Goal: Information Seeking & Learning: Compare options

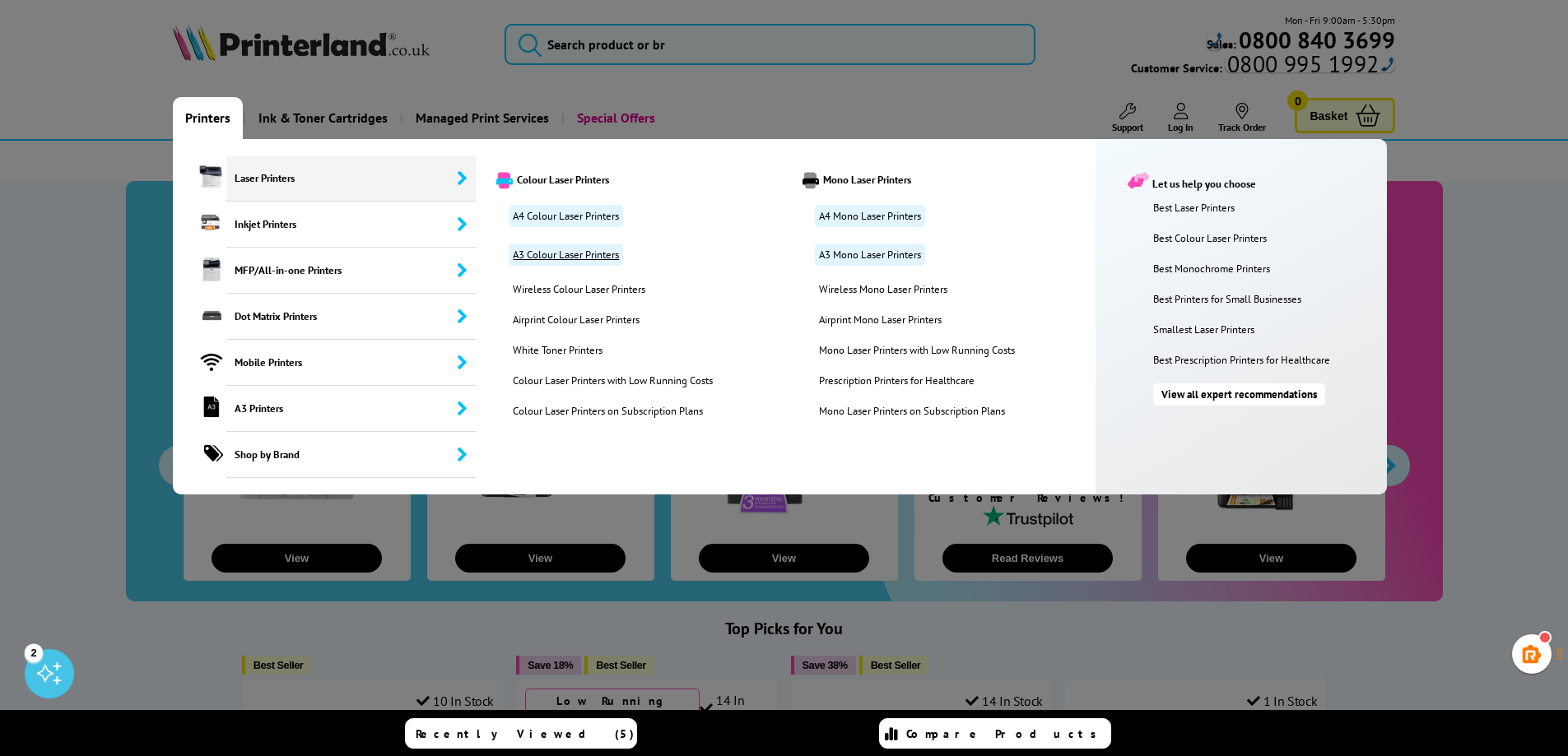
click at [554, 257] on link "A3 Colour Laser Printers" at bounding box center [565, 254] width 114 height 22
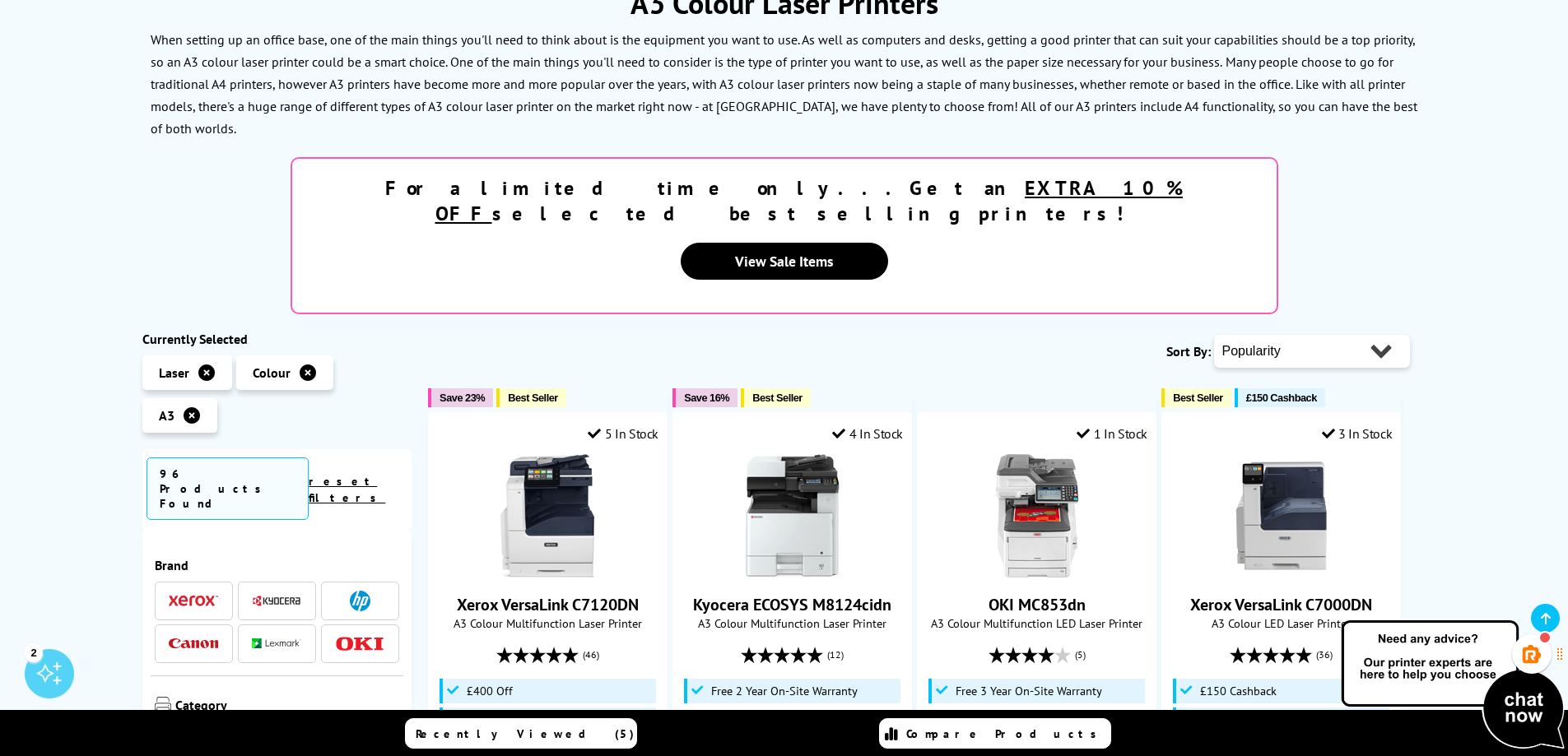
scroll to position [247, 0]
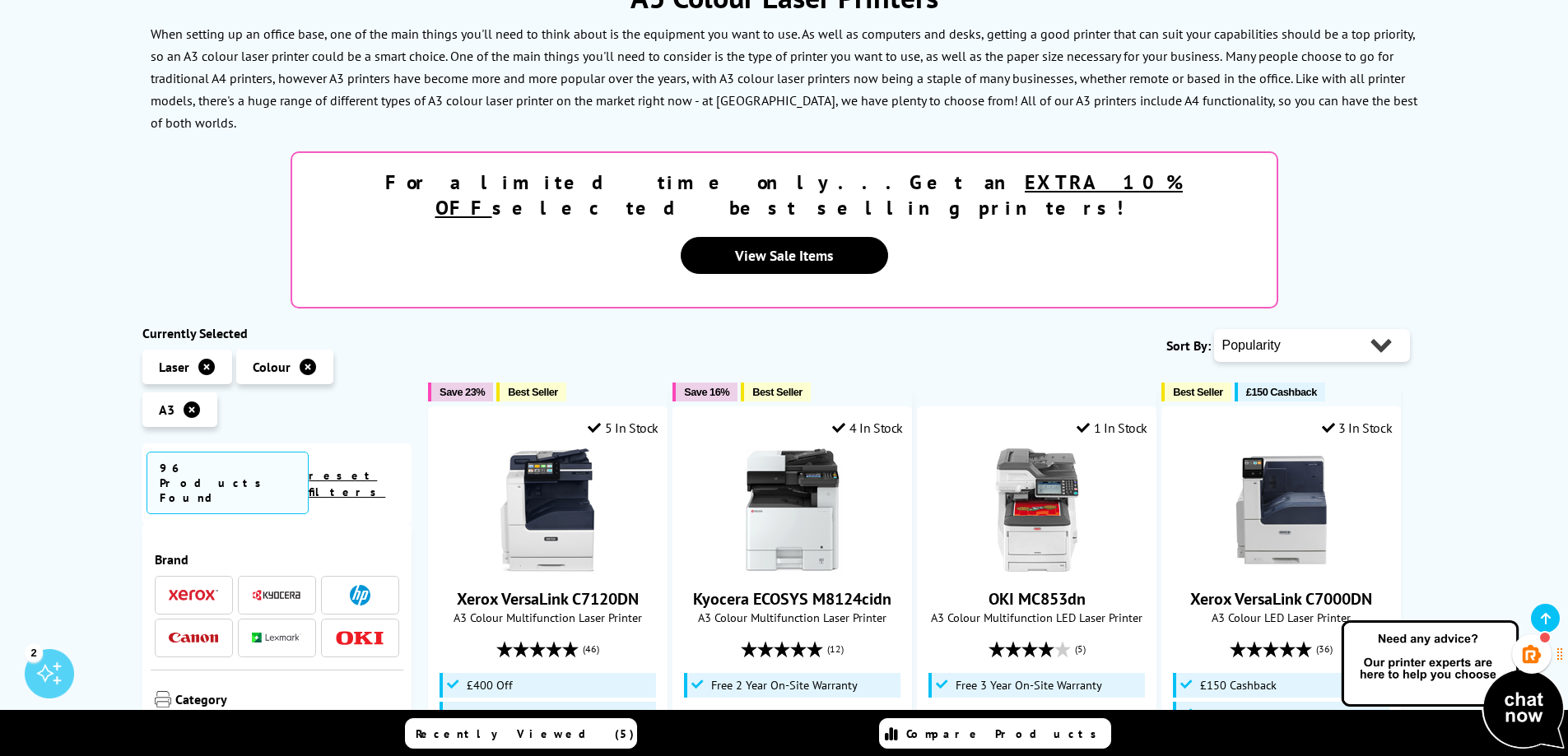
click at [293, 633] on img at bounding box center [277, 638] width 50 height 10
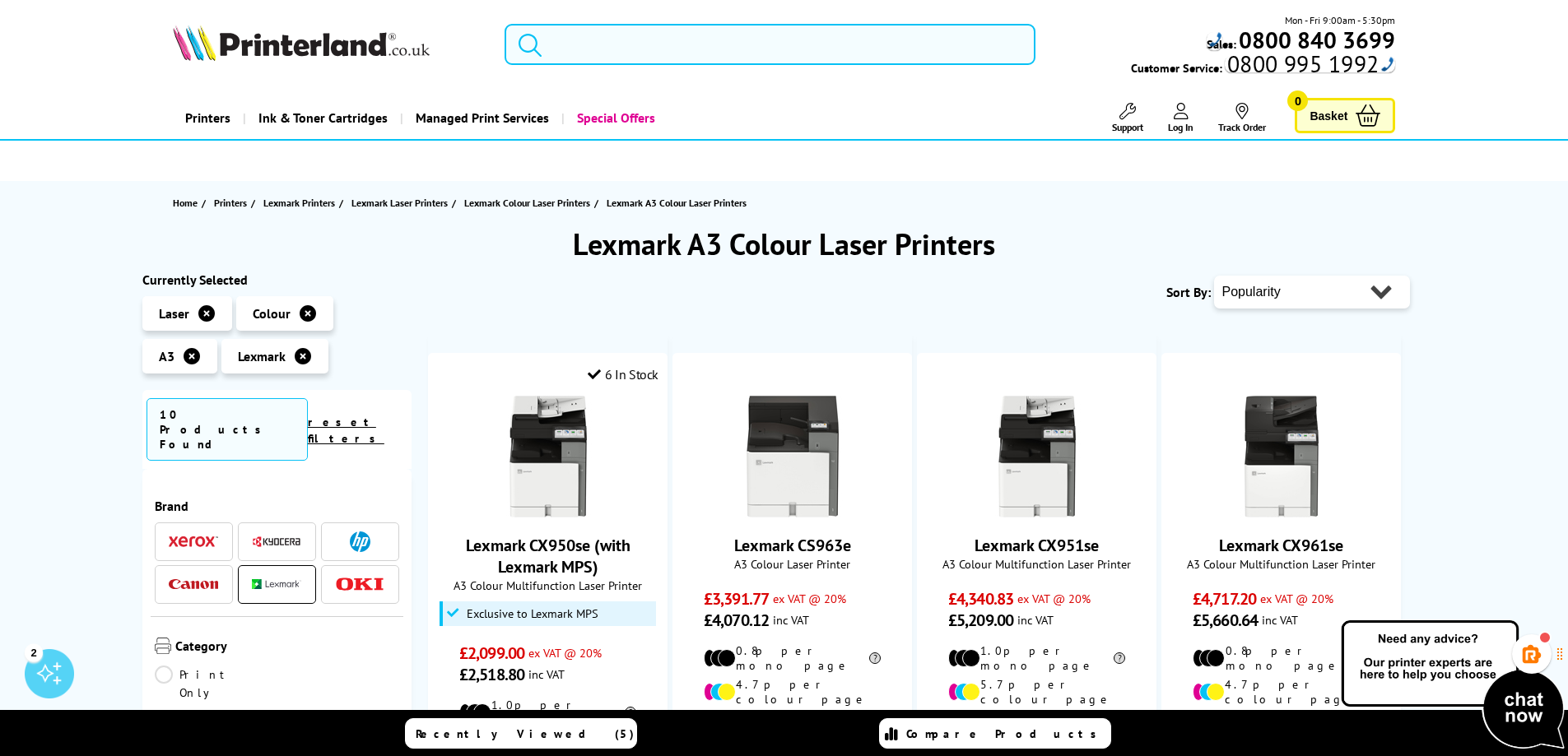
click at [618, 43] on input "search" at bounding box center [770, 45] width 531 height 41
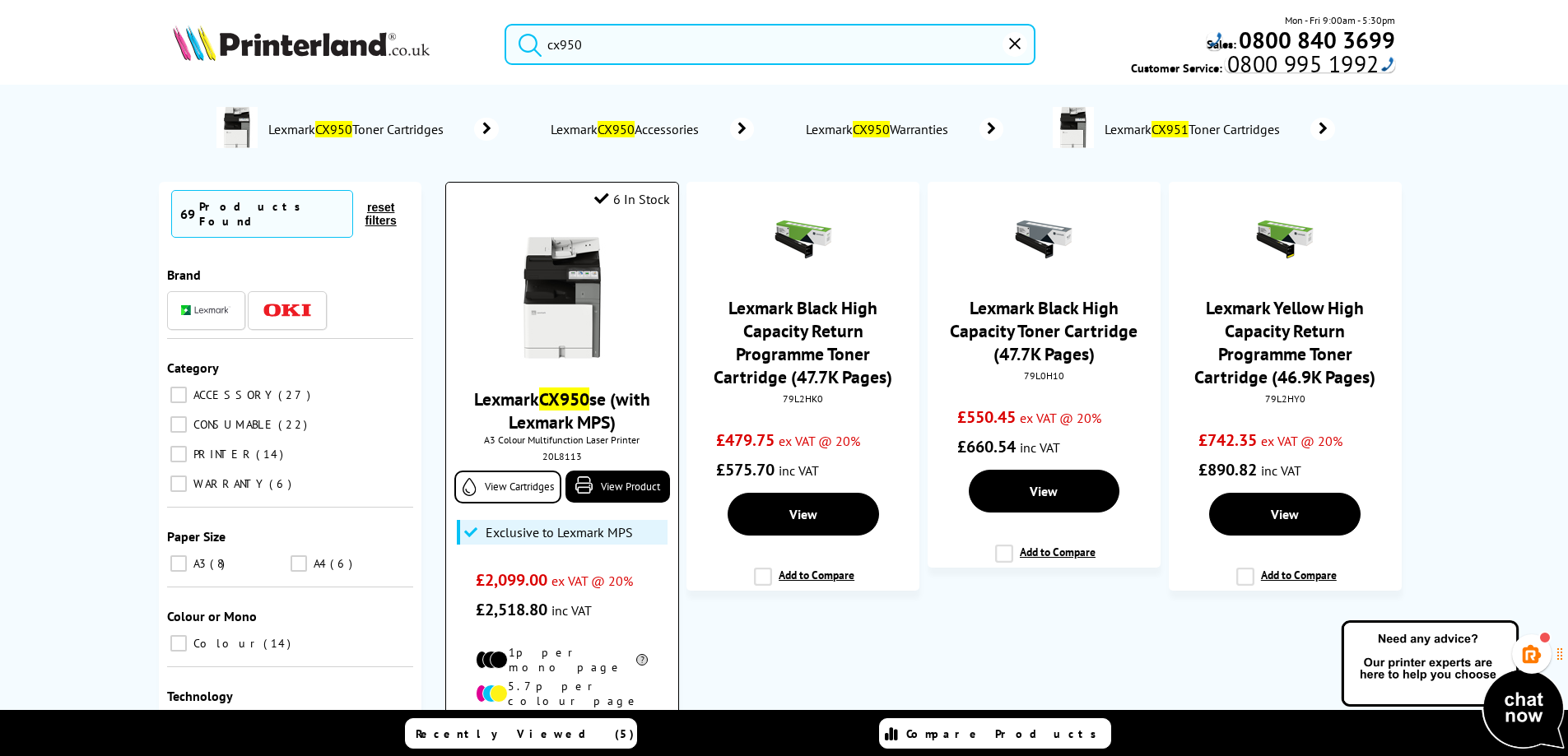
type input "cx950"
click at [555, 284] on img at bounding box center [562, 297] width 123 height 123
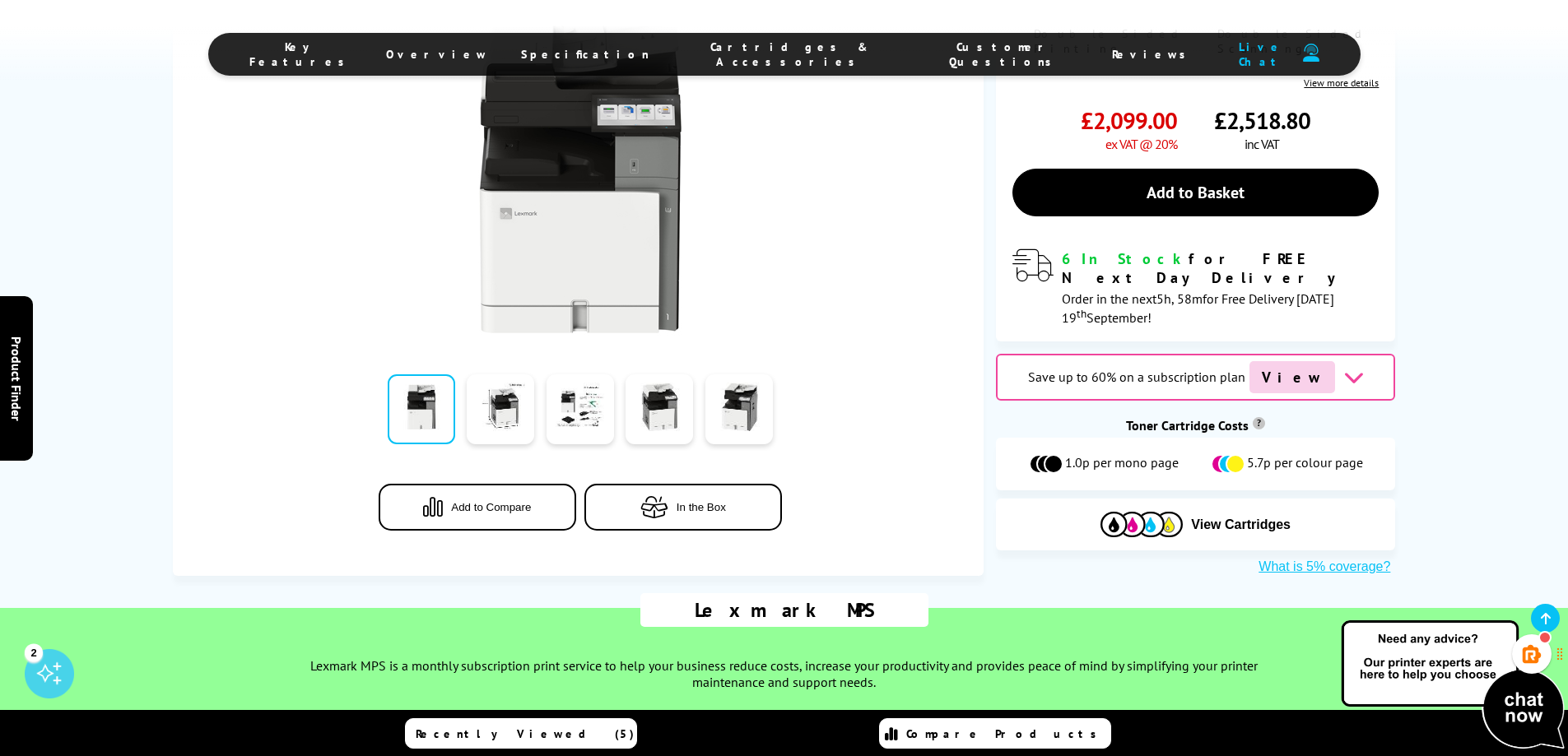
click at [760, 58] on span "Cartridges & Accessories" at bounding box center [790, 55] width 216 height 30
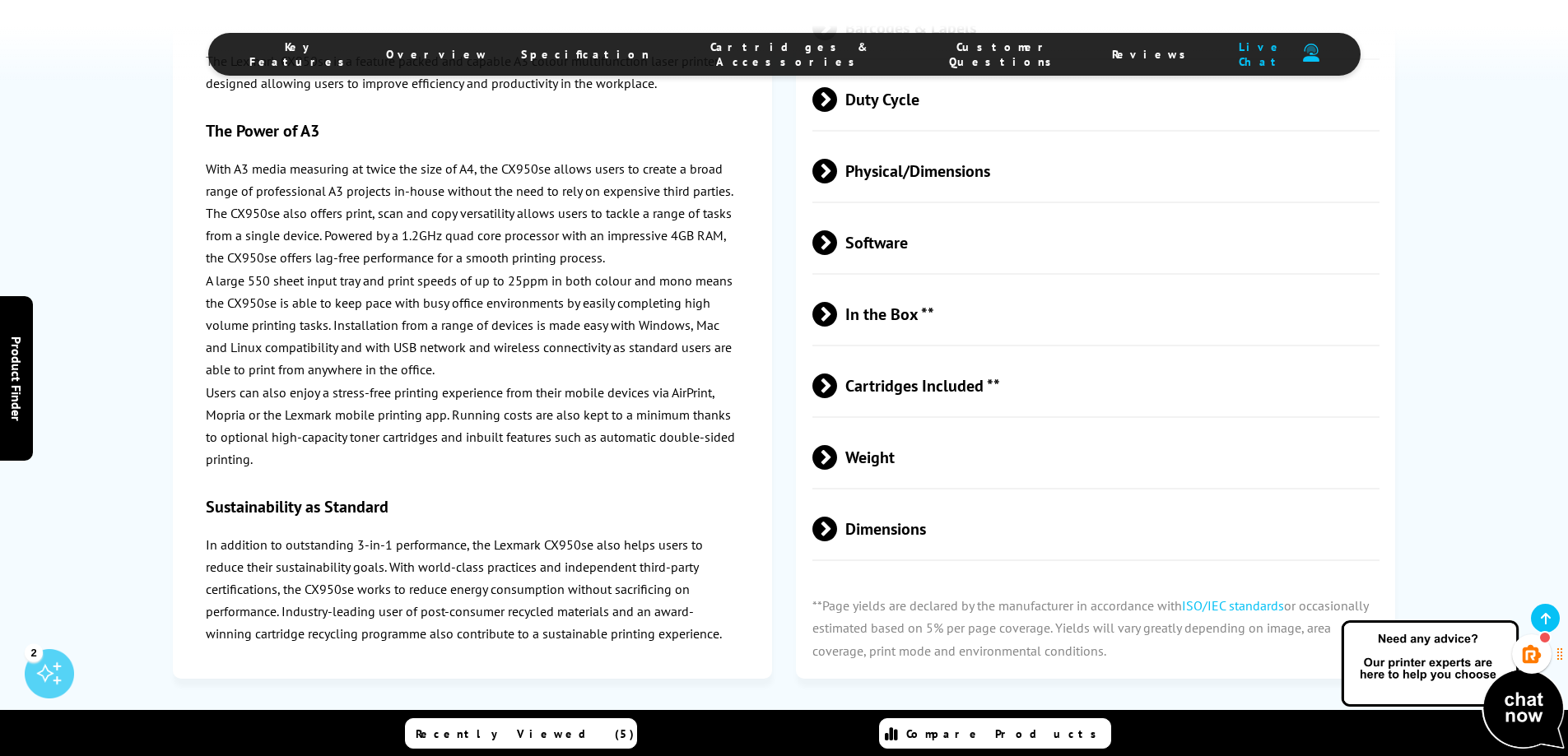
scroll to position [4251, 0]
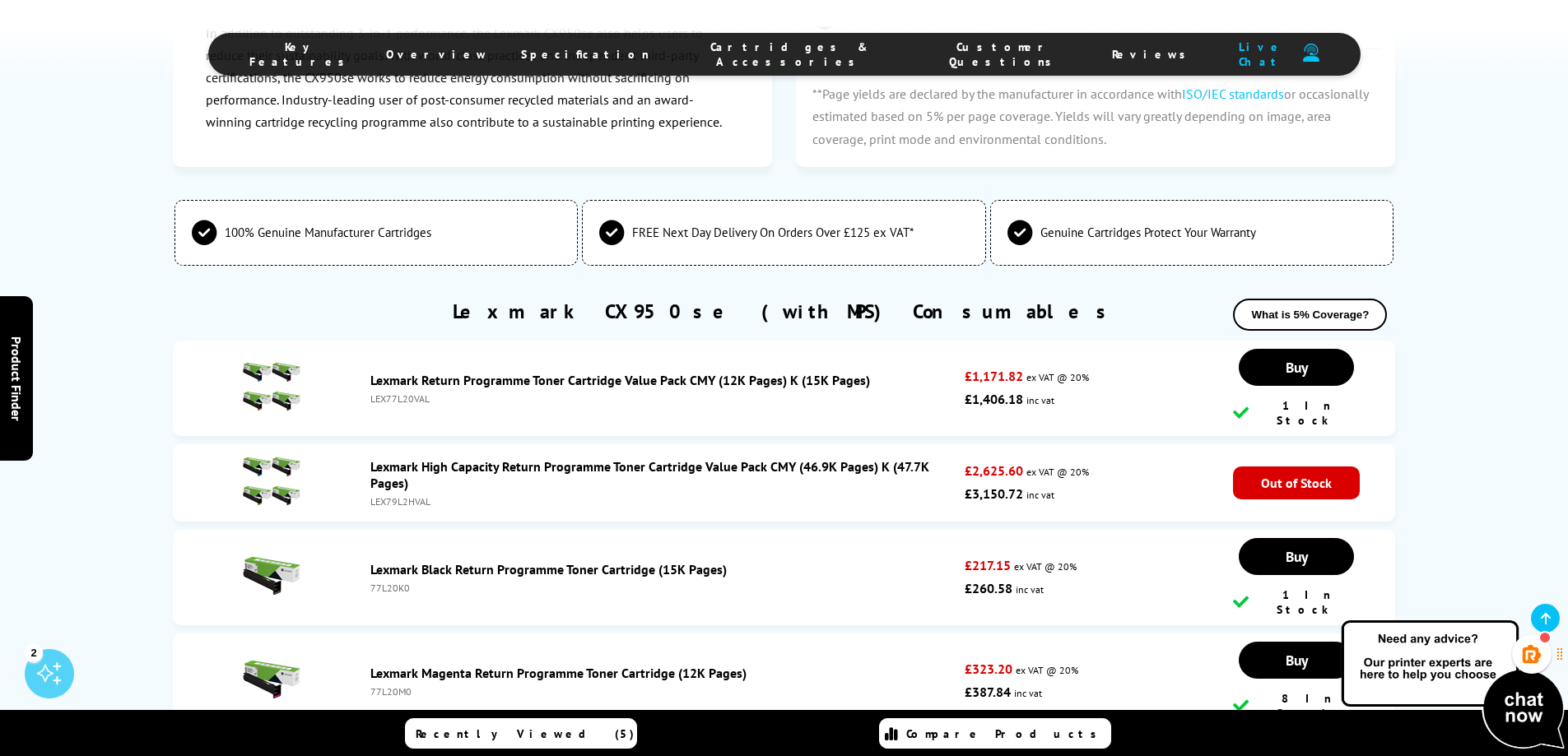
click at [636, 459] on link "Lexmark High Capacity Return Programme Toner Cartridge Value Pack CMY (46.9K Pa…" at bounding box center [650, 475] width 559 height 33
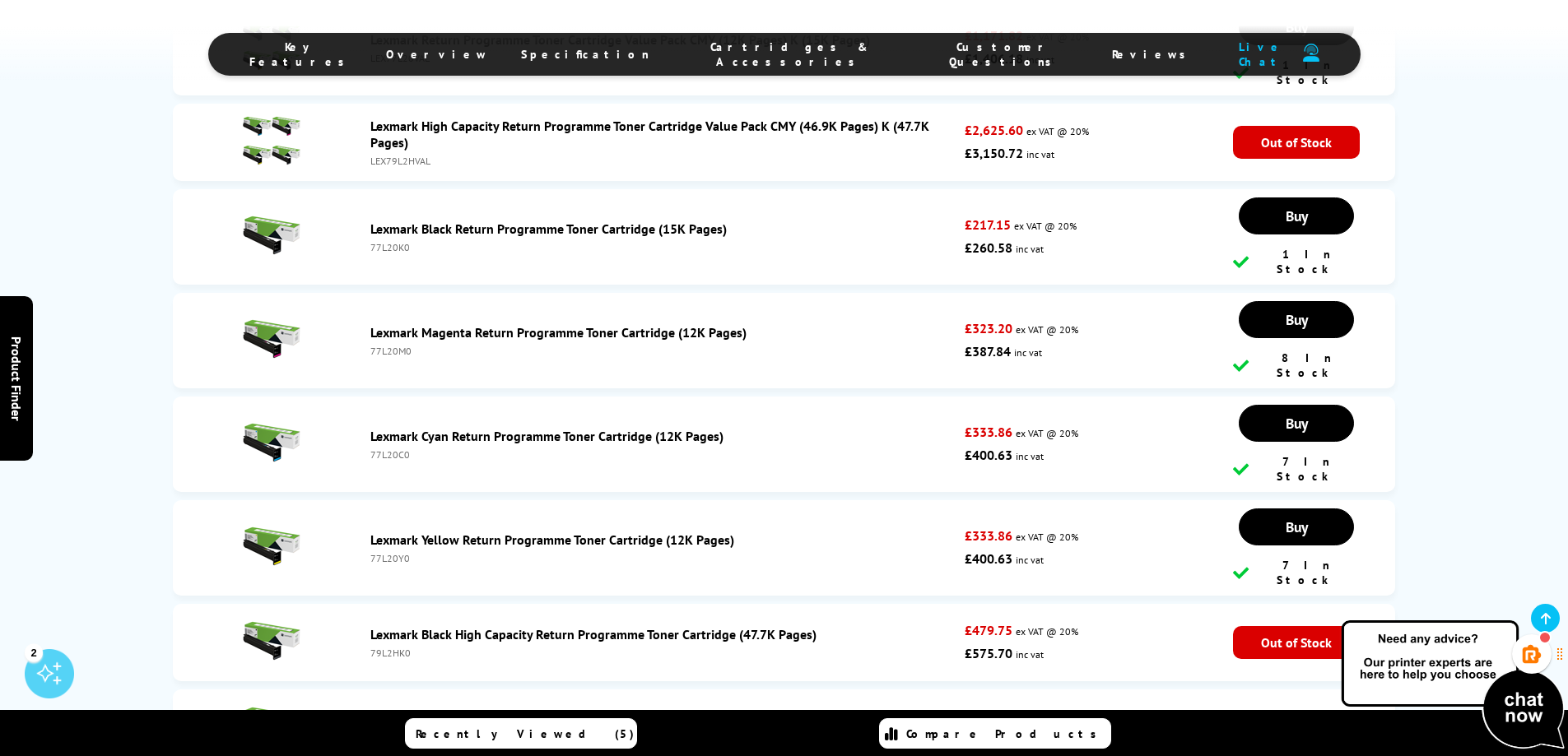
scroll to position [4557, 0]
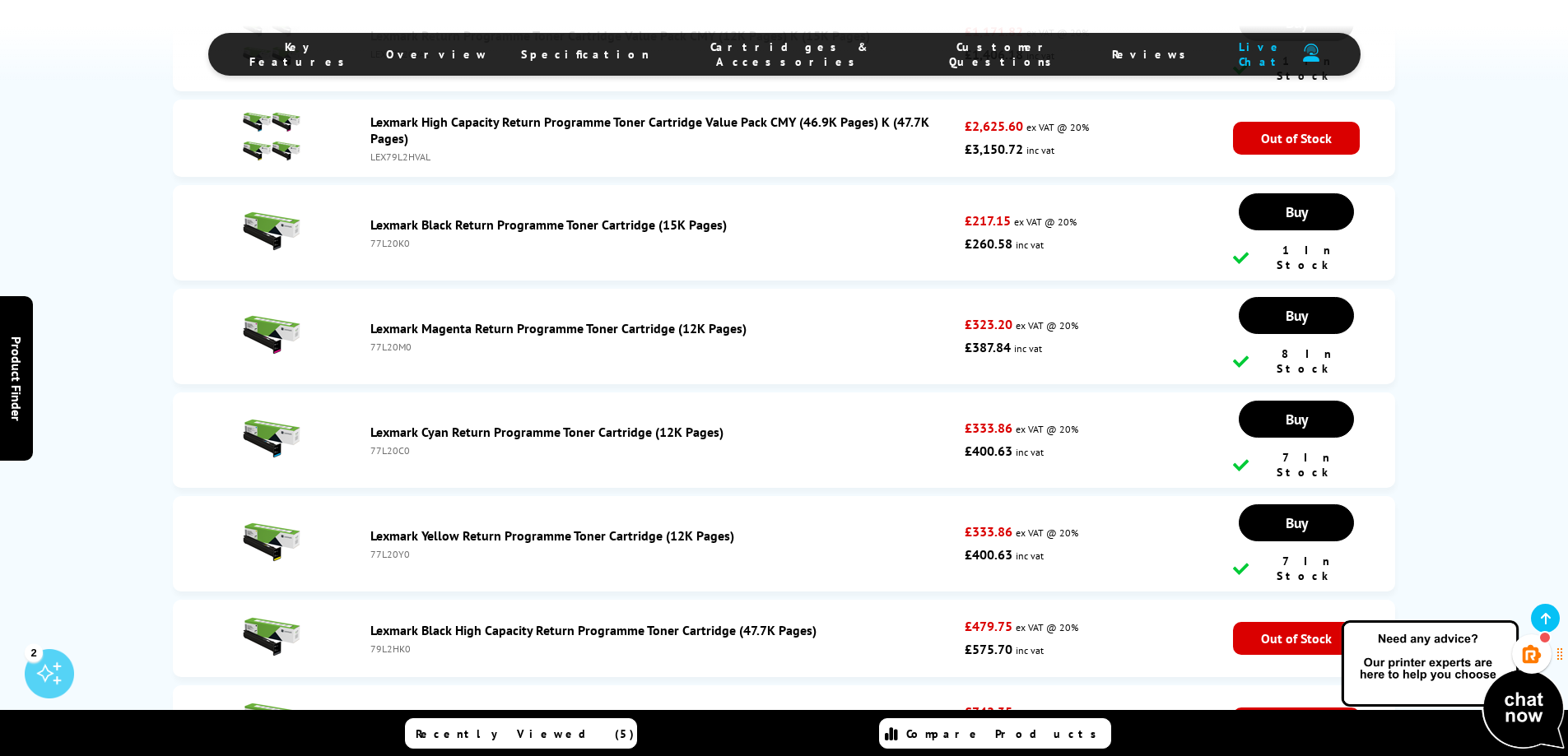
click at [530, 622] on link "Lexmark Black High Capacity Return Programme Toner Cartridge (47.7K Pages)" at bounding box center [593, 630] width 446 height 17
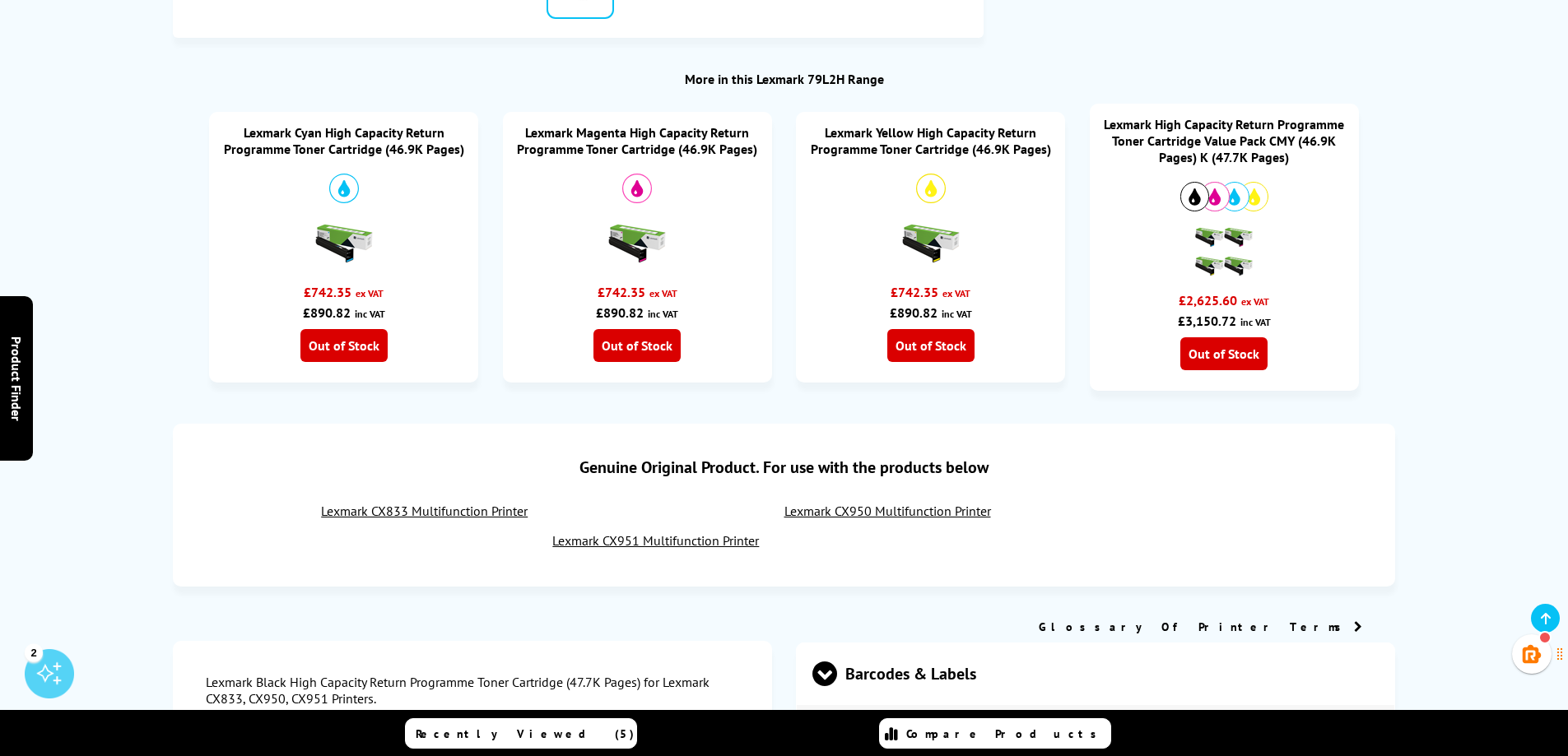
scroll to position [823, 0]
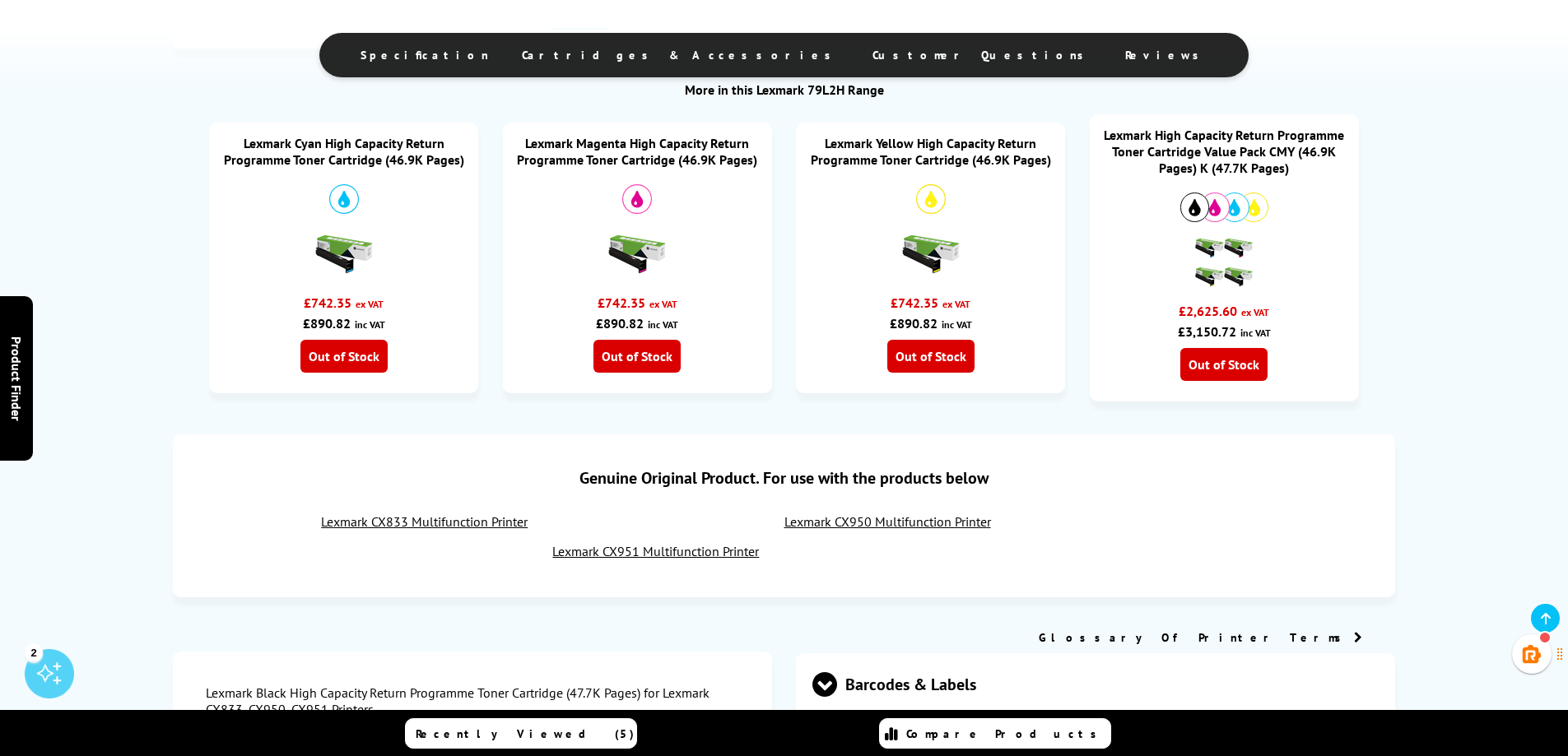
click at [646, 249] on img at bounding box center [637, 254] width 58 height 58
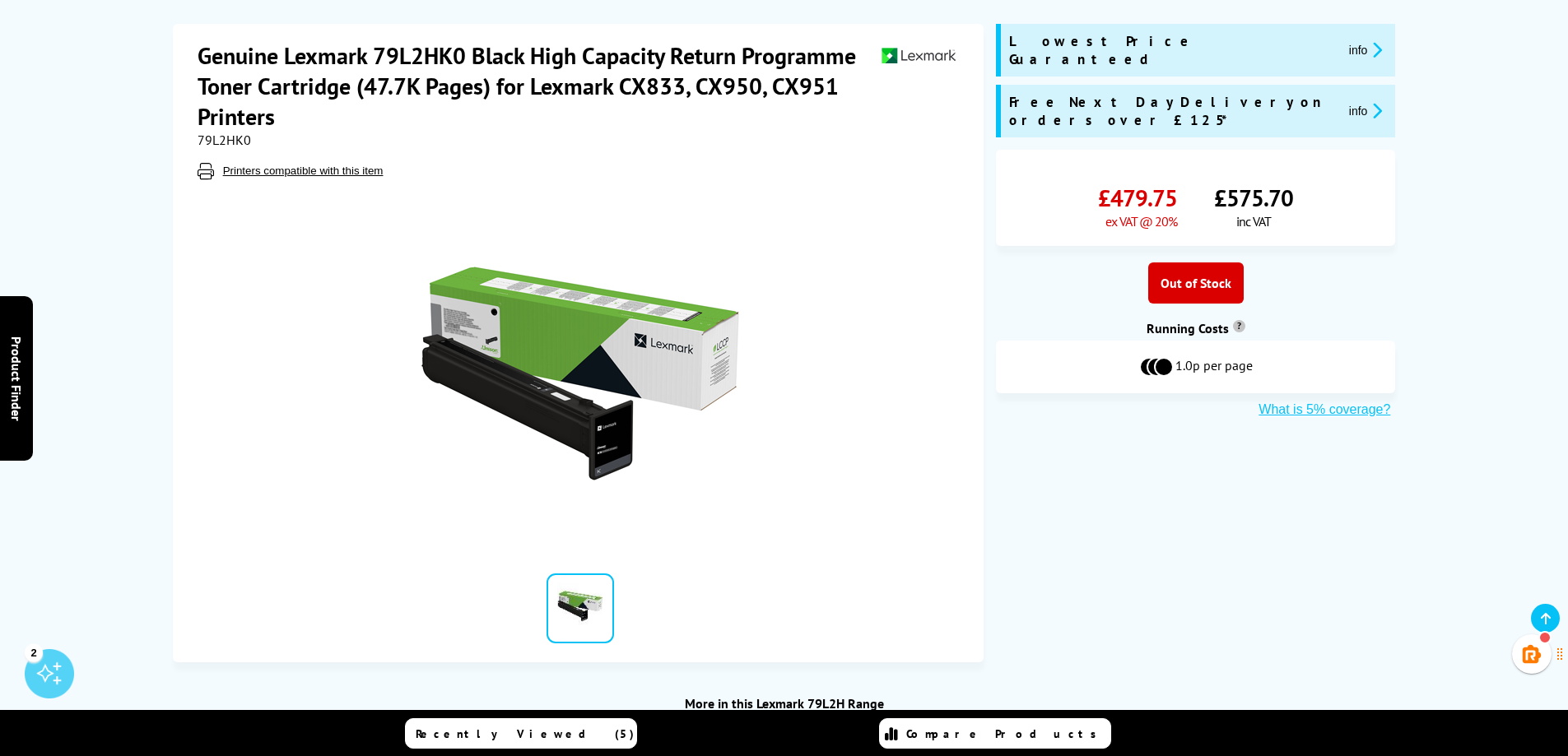
scroll to position [63, 0]
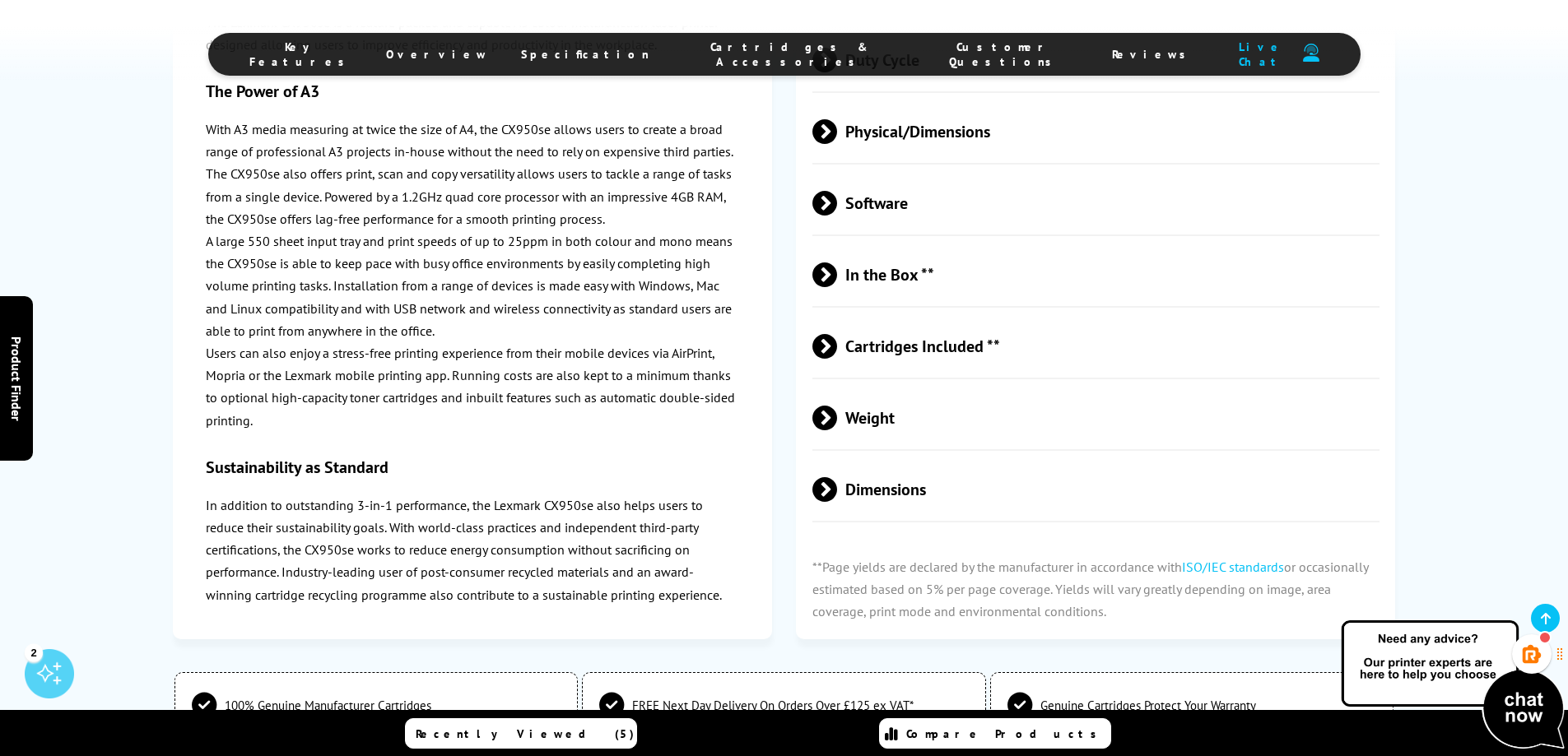
scroll to position [3569, 0]
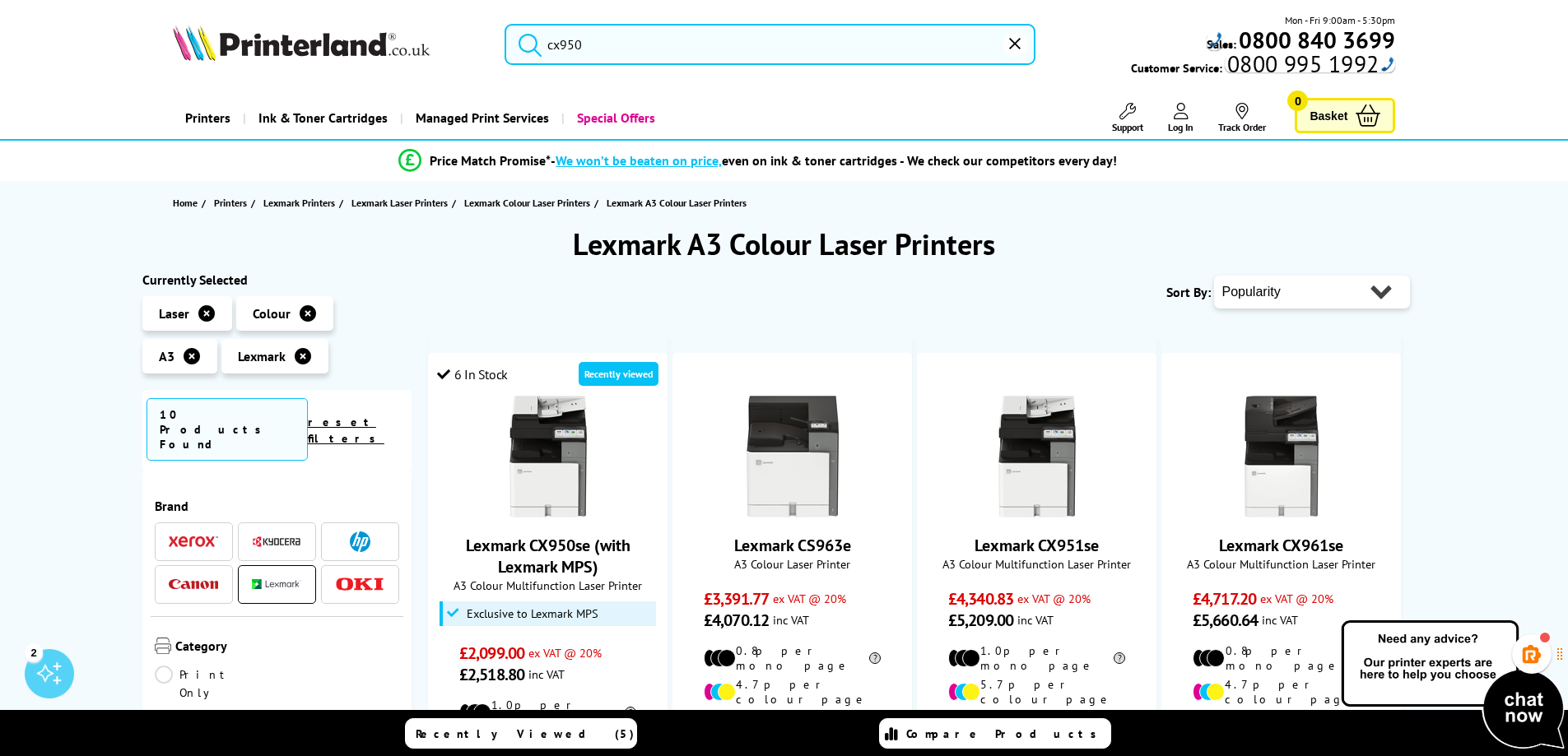
type input "cx"
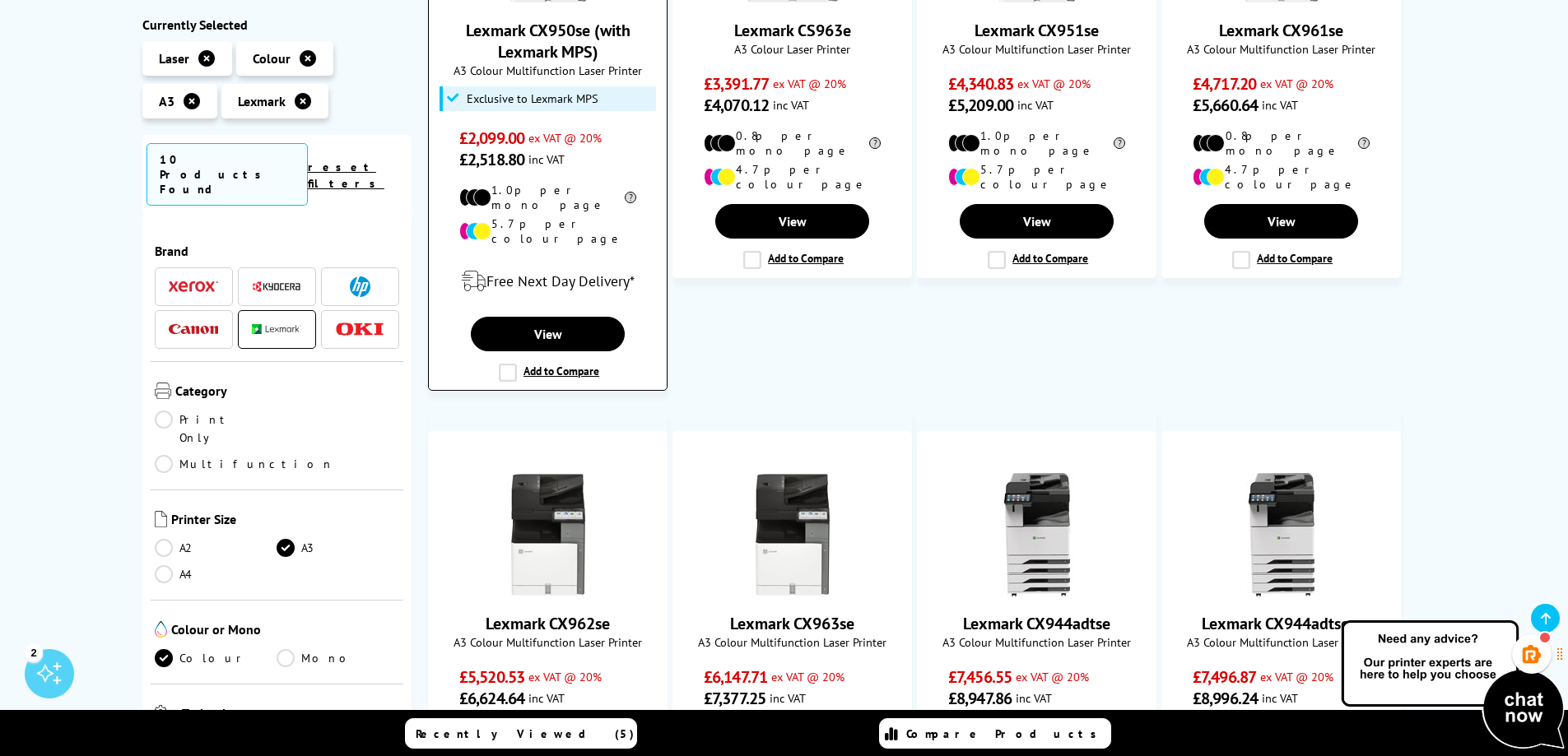
scroll to position [576, 0]
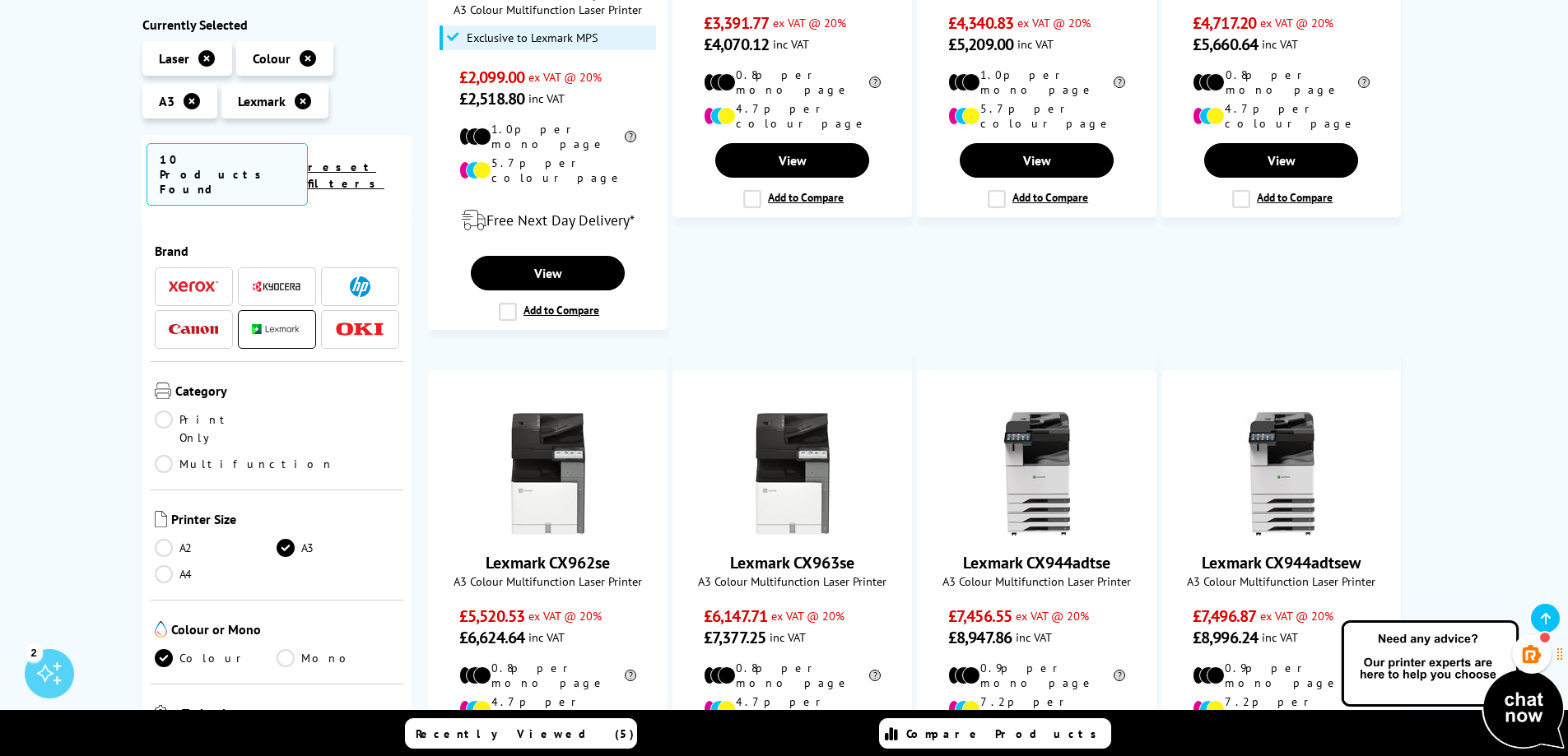
click at [369, 277] on span at bounding box center [360, 287] width 50 height 21
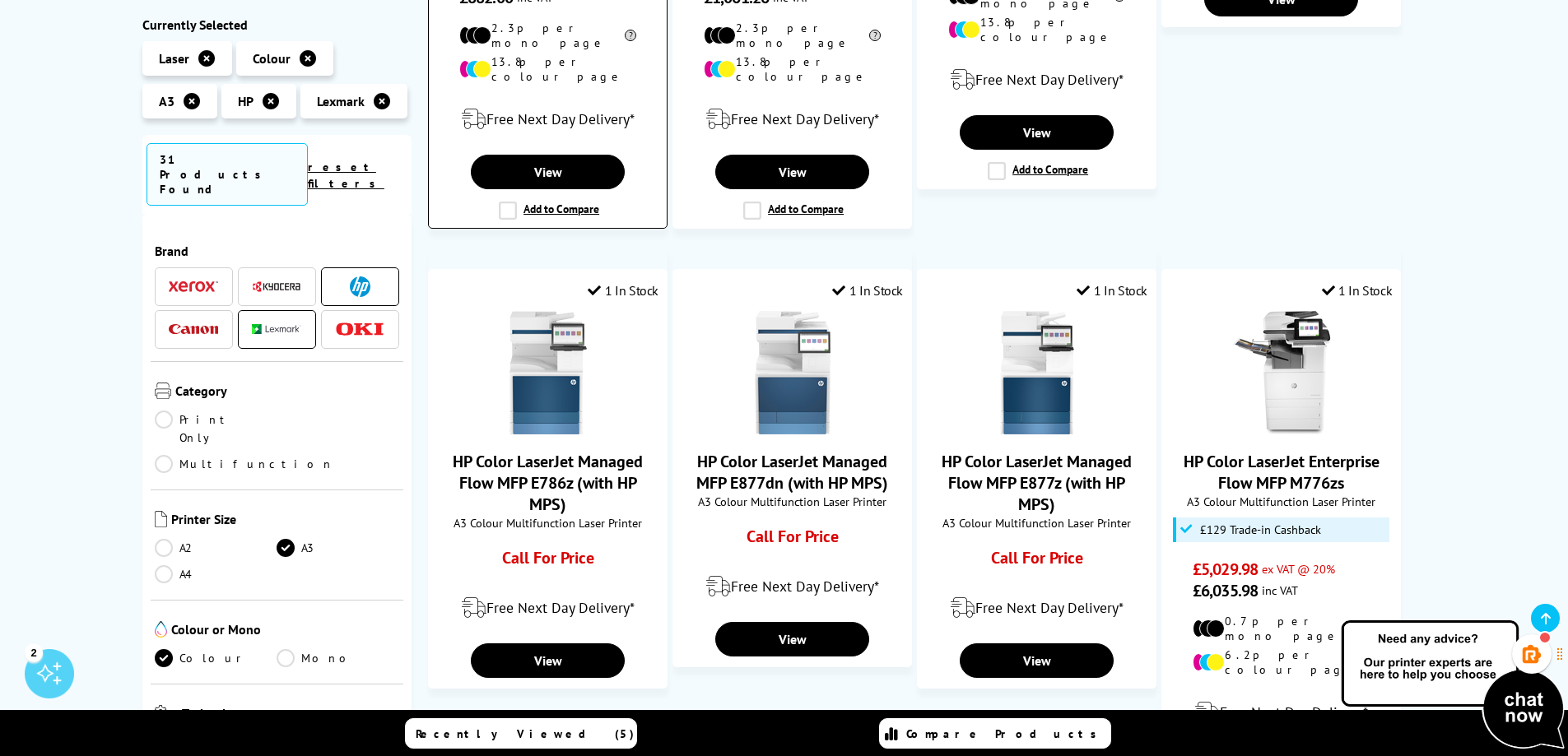
scroll to position [740, 0]
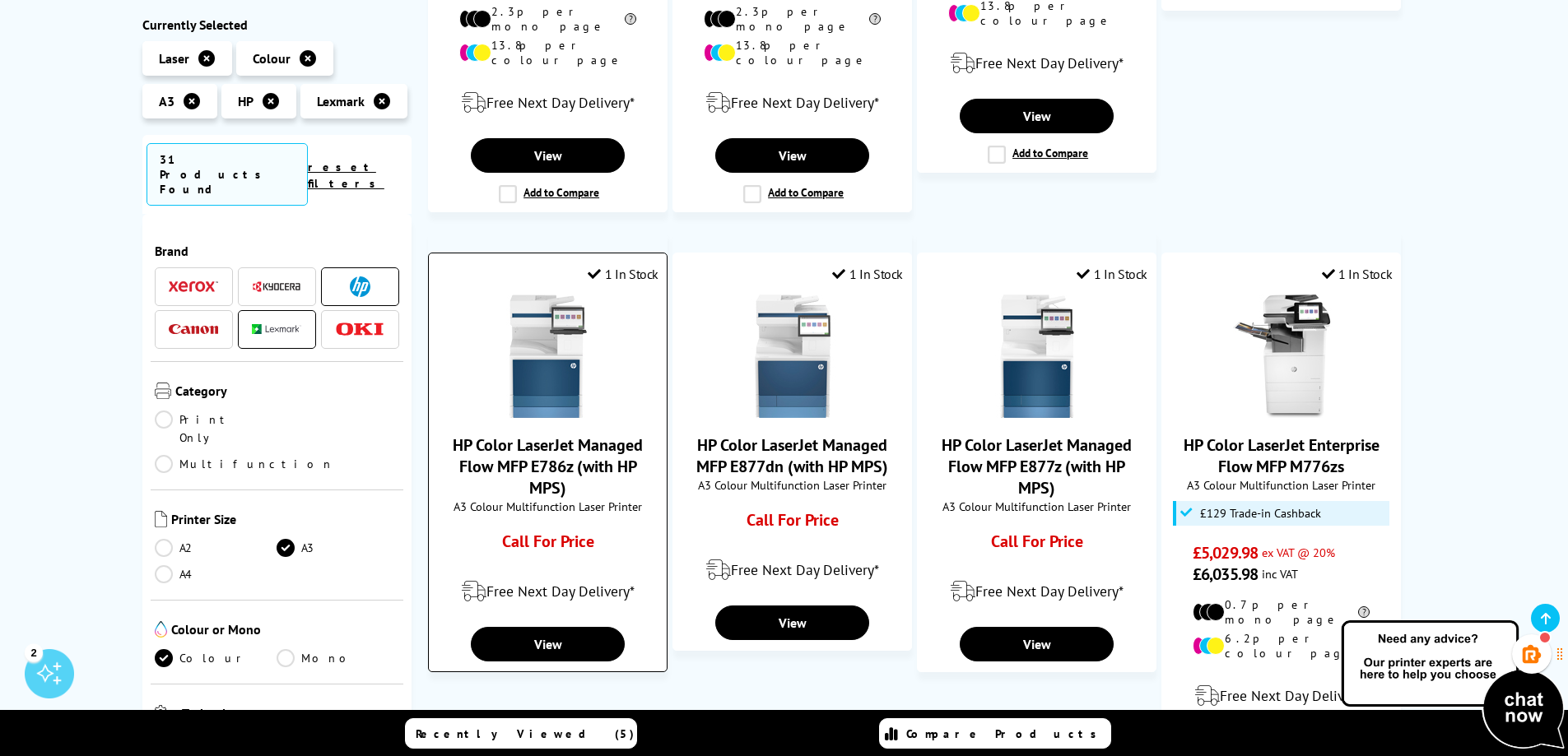
click at [547, 360] on img at bounding box center [548, 356] width 123 height 123
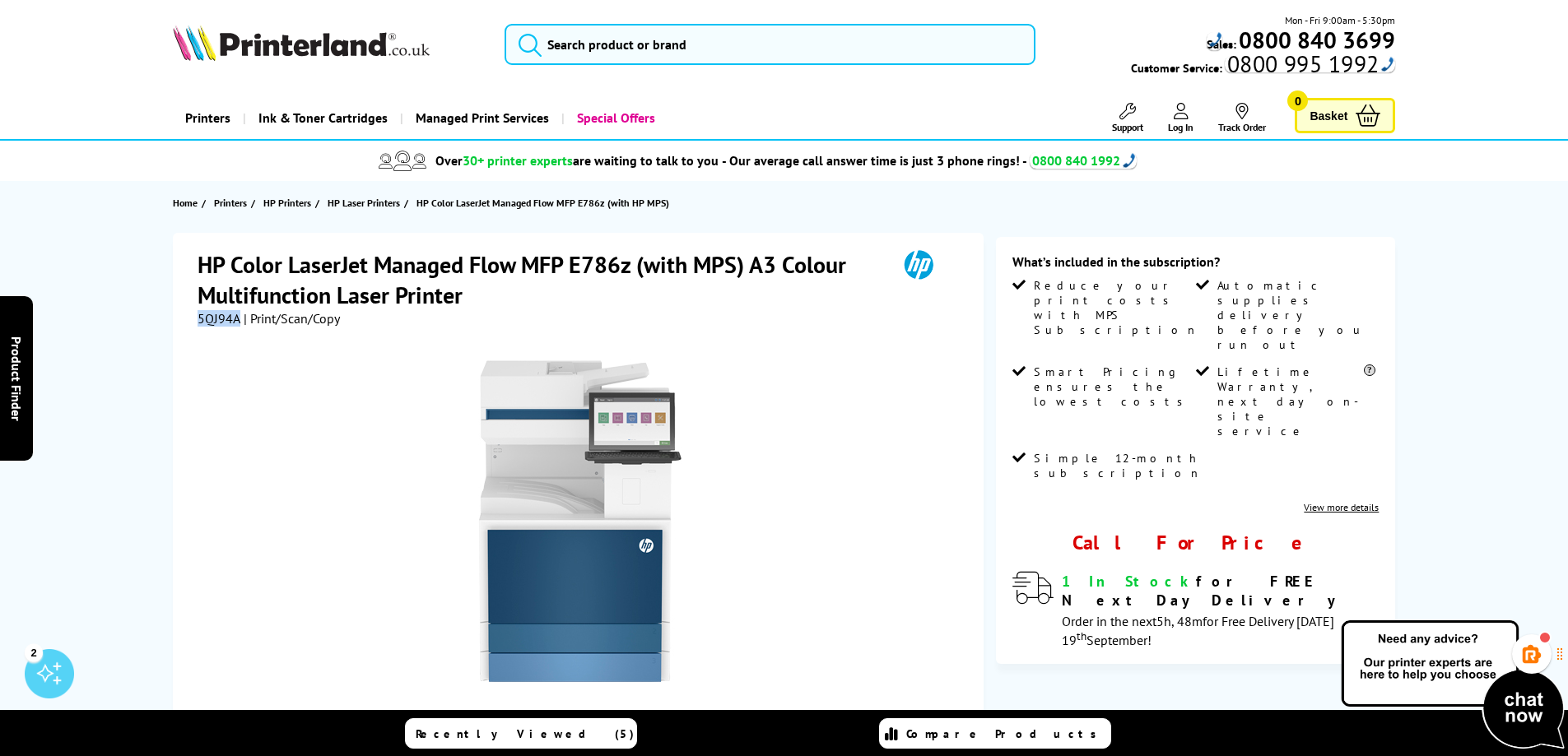
drag, startPoint x: 198, startPoint y: 320, endPoint x: 236, endPoint y: 321, distance: 38.0
click at [236, 321] on span "5QJ94A" at bounding box center [219, 318] width 43 height 17
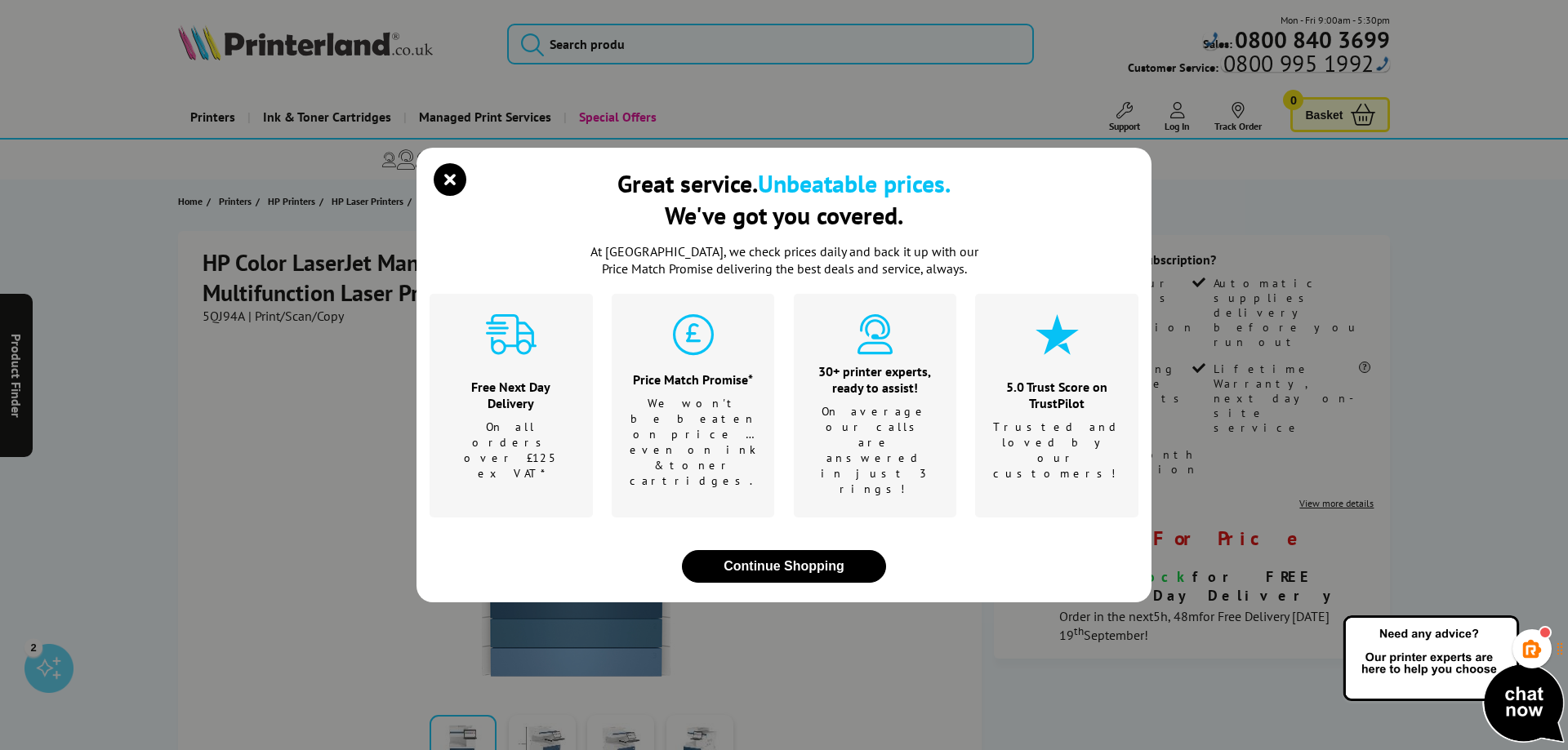
drag, startPoint x: 226, startPoint y: 320, endPoint x: 441, endPoint y: 216, distance: 238.8
click at [441, 196] on icon "close modal" at bounding box center [450, 180] width 33 height 33
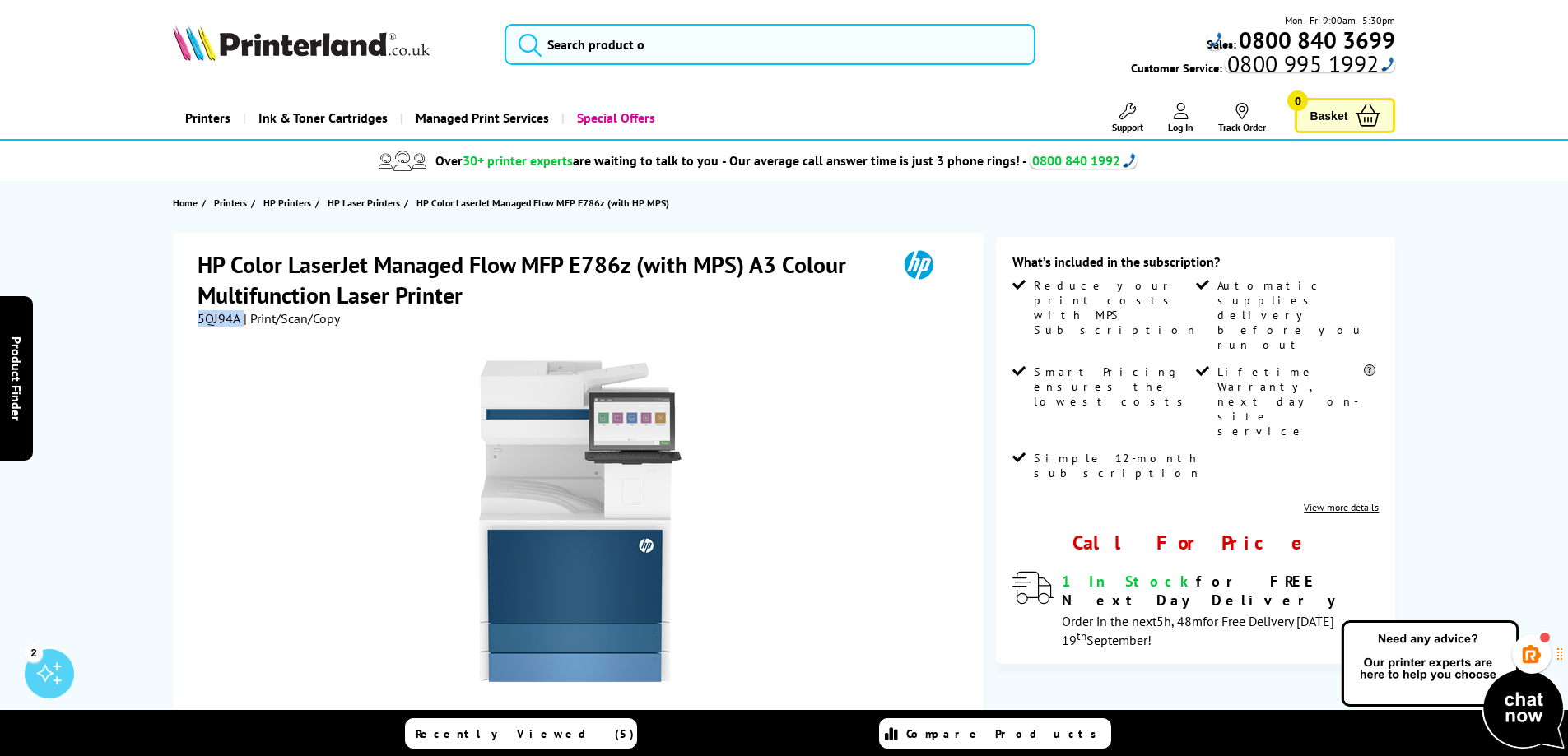
drag, startPoint x: 239, startPoint y: 318, endPoint x: 200, endPoint y: 322, distance: 39.2
click at [200, 322] on div "5QJ94A | Print/Scan/Copy" at bounding box center [269, 318] width 142 height 17
copy div "5QJ94A"
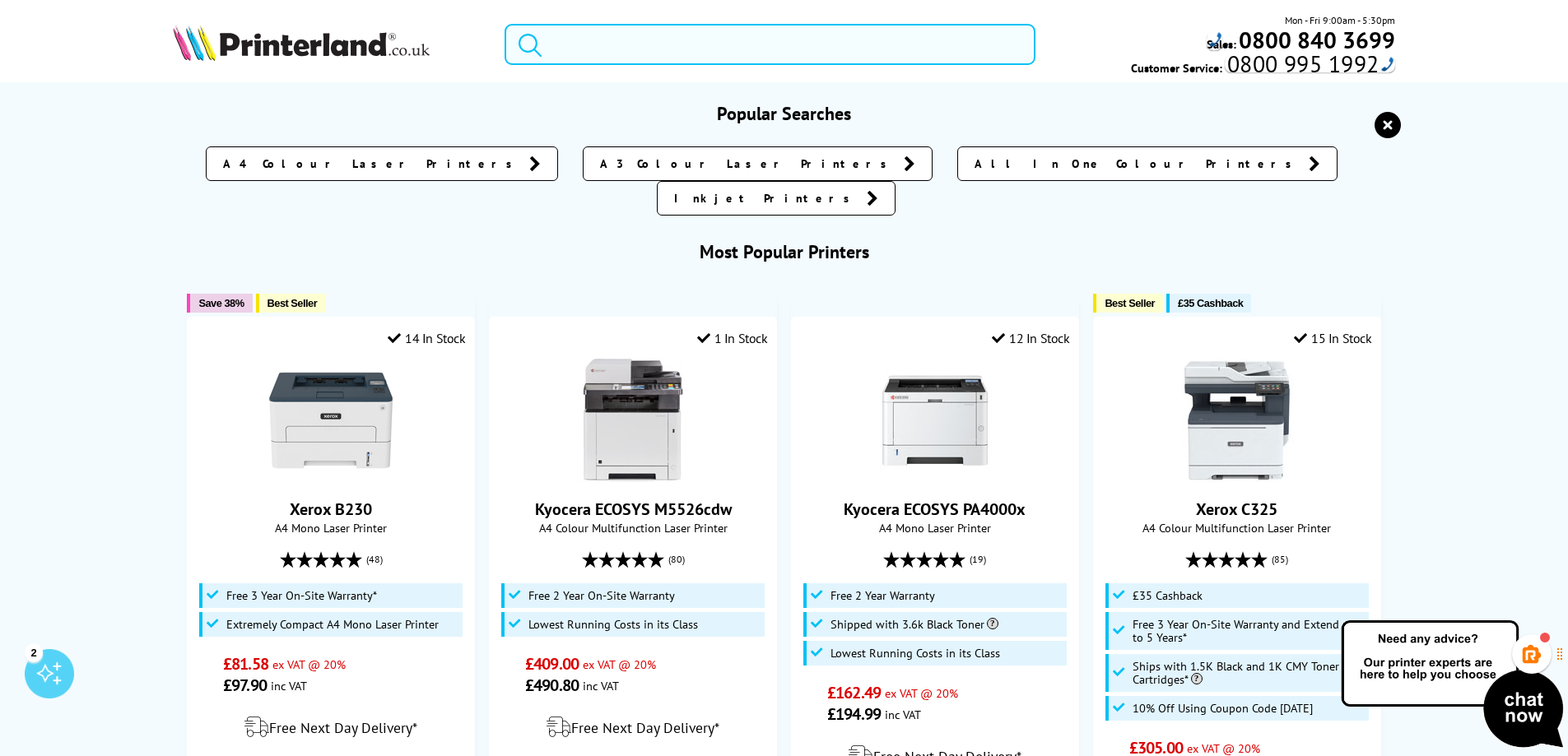
click at [569, 42] on input "search" at bounding box center [770, 45] width 531 height 41
paste input "M8130cidn"
type input "M8130cidn"
click at [506, 24] on button "submit" at bounding box center [527, 42] width 41 height 36
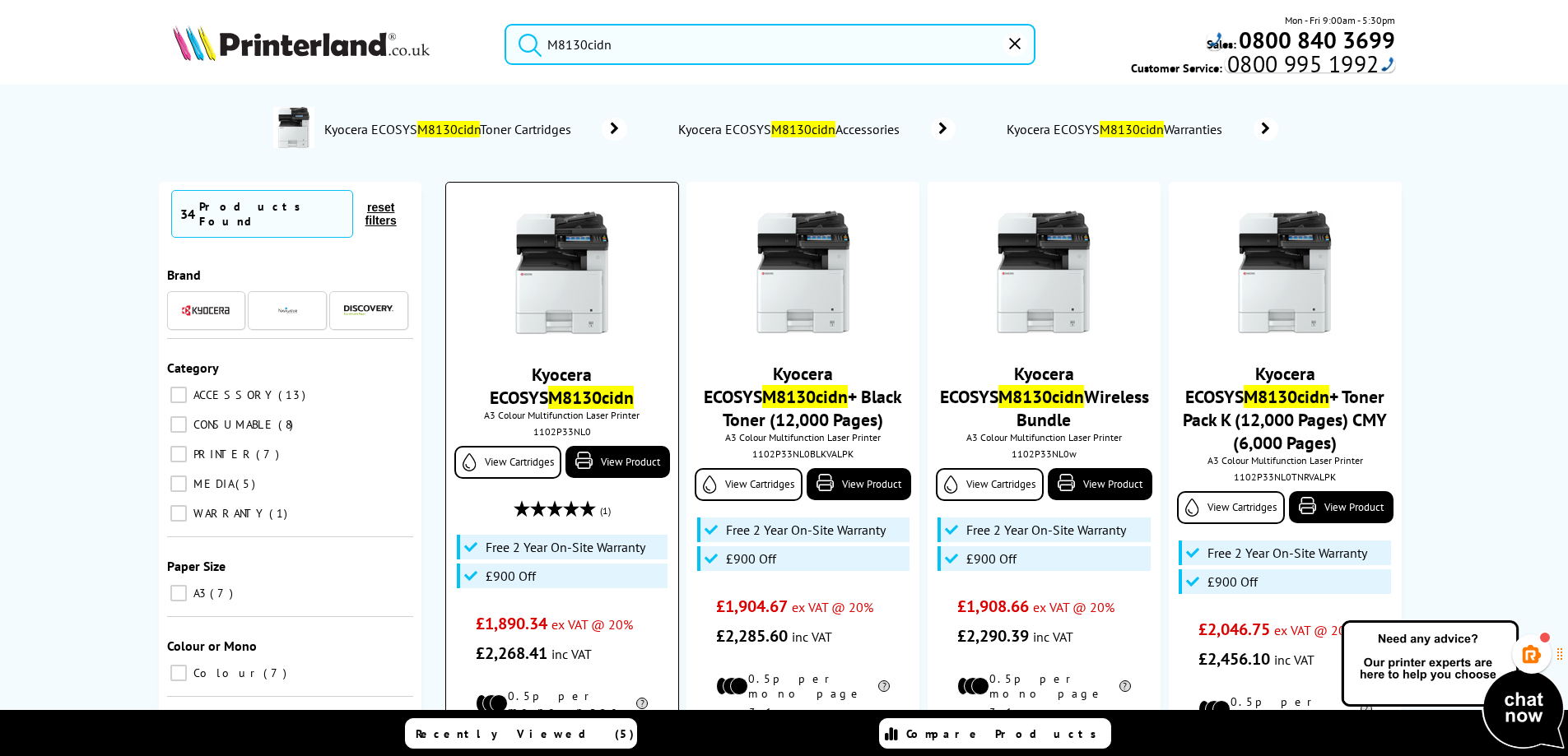
click at [594, 310] on img at bounding box center [562, 273] width 123 height 123
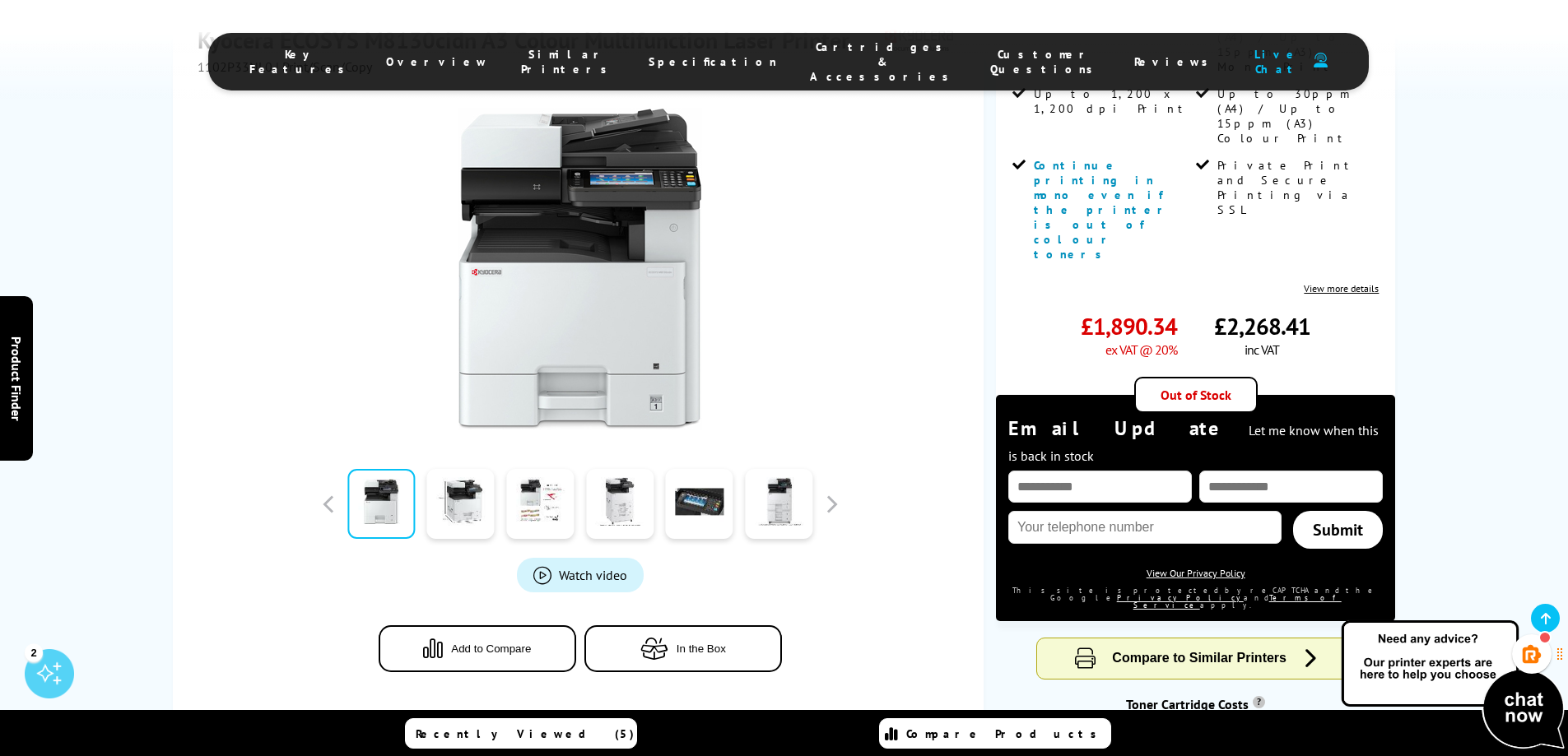
scroll to position [823, 0]
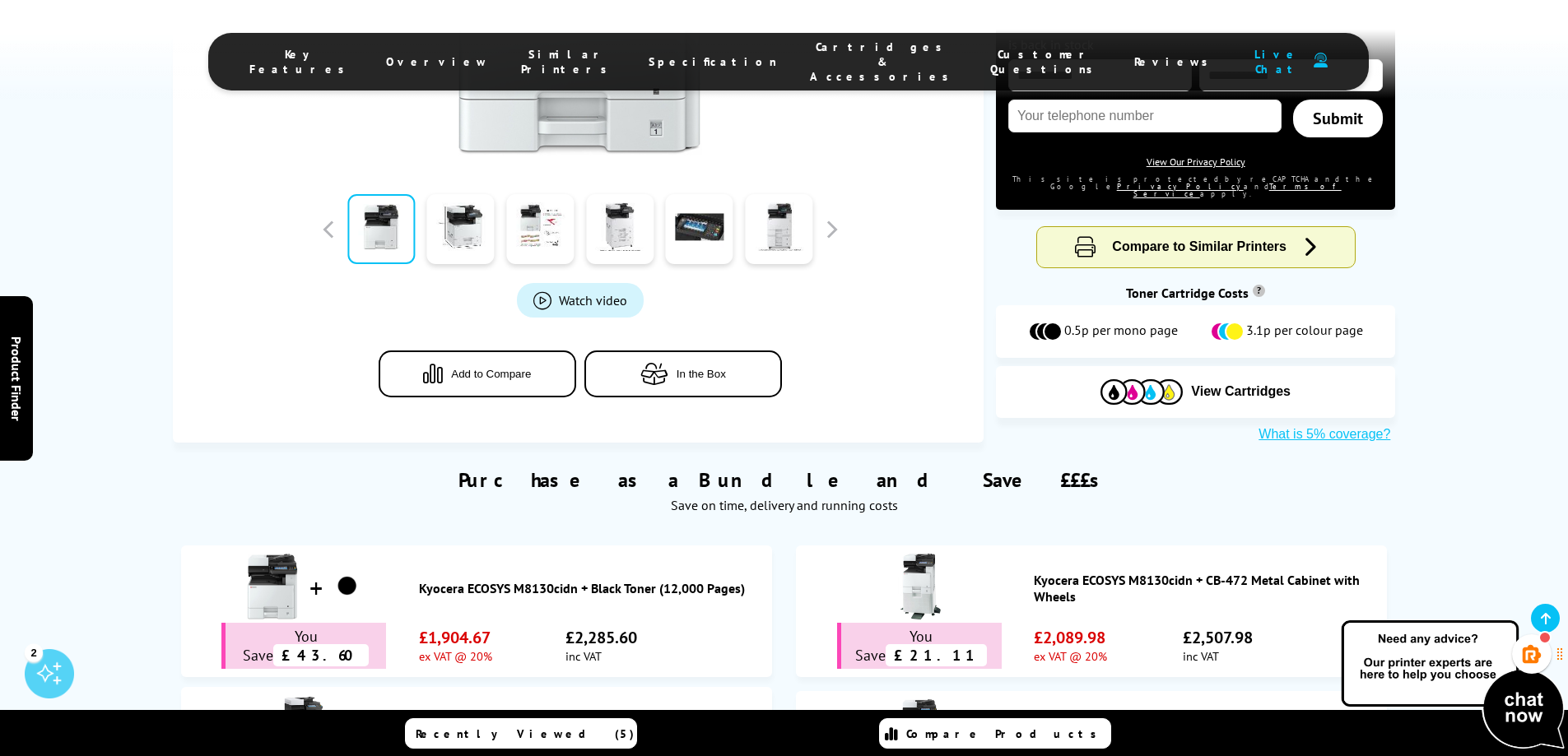
click at [816, 47] on span "Cartridges & Accessories" at bounding box center [884, 62] width 147 height 45
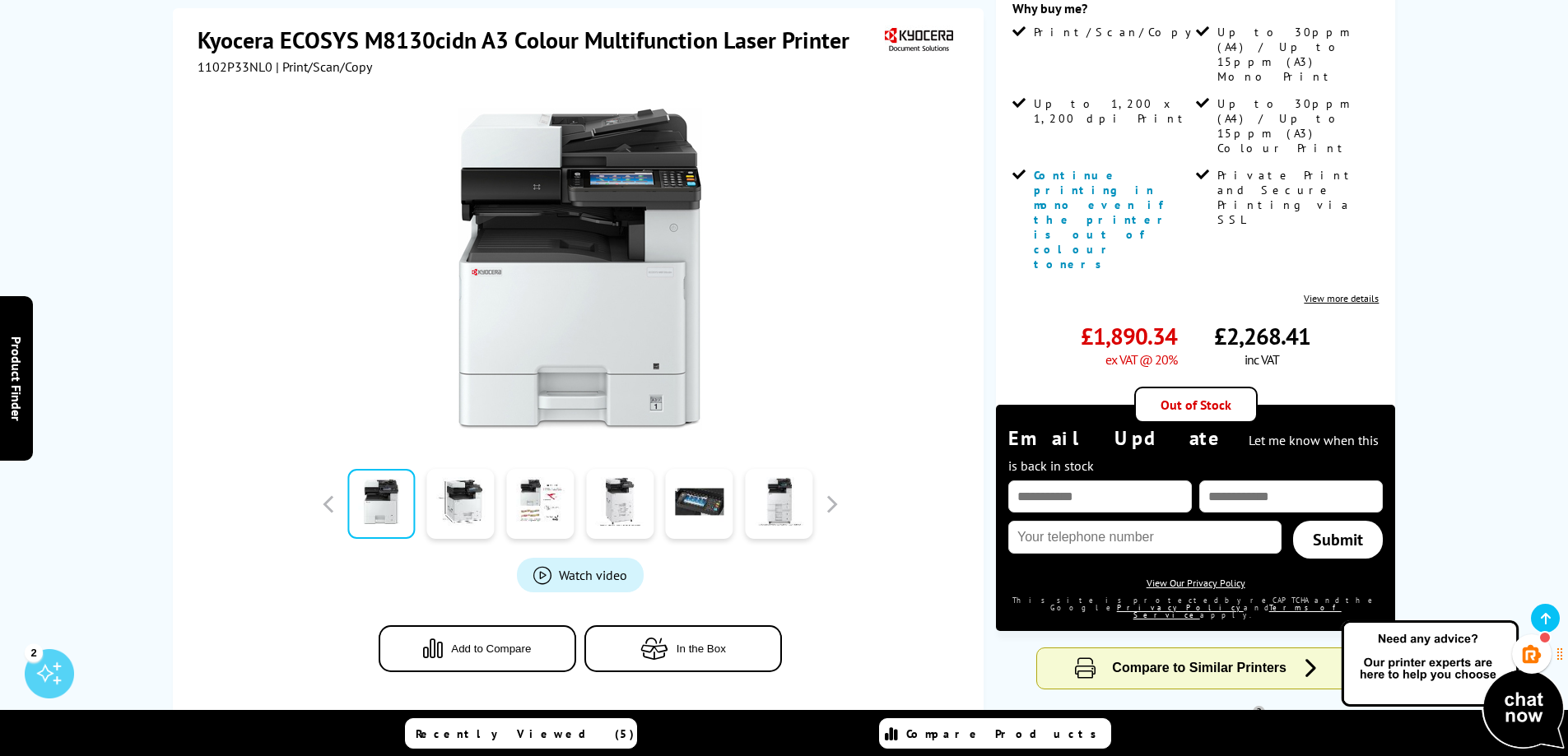
scroll to position [0, 0]
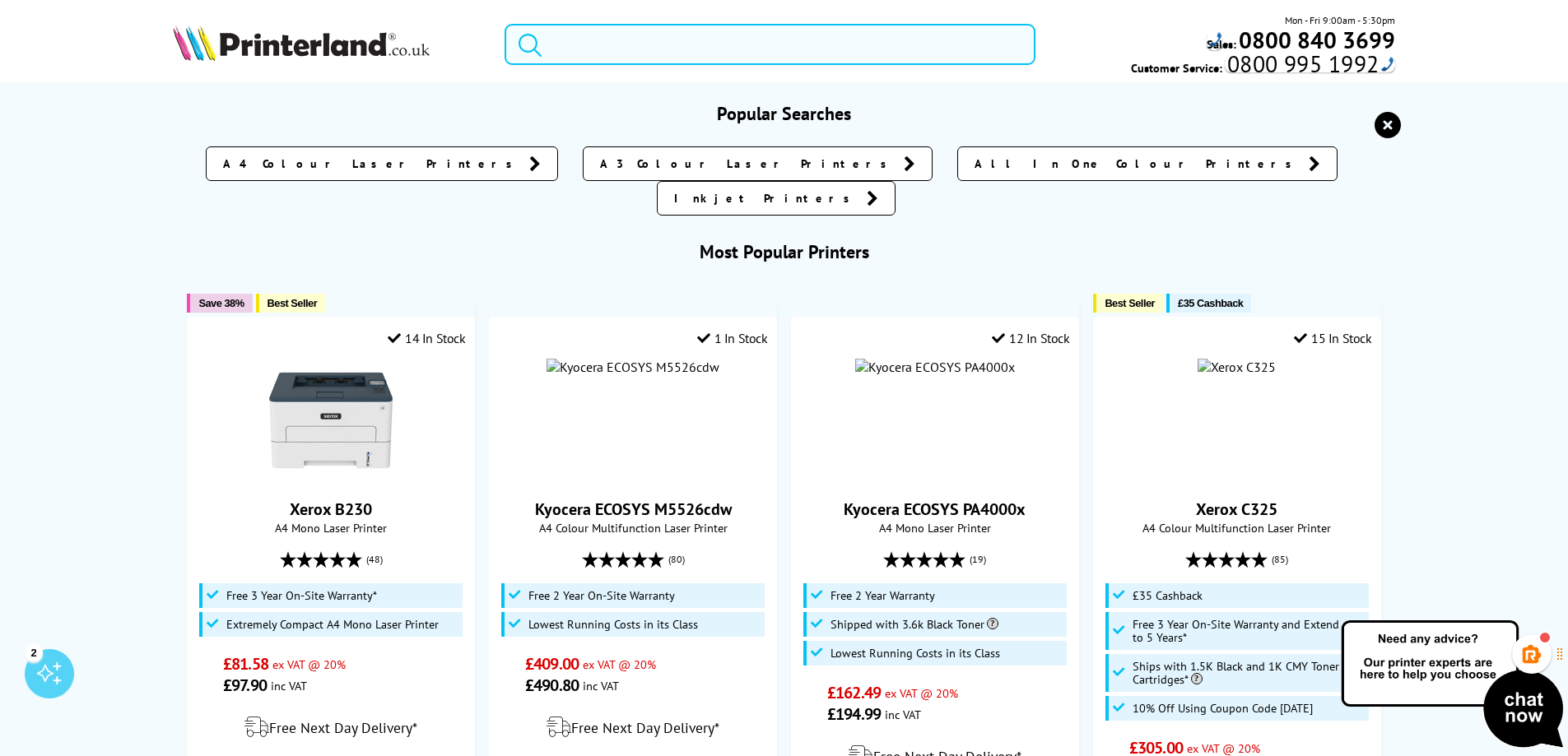
click at [565, 40] on input "search" at bounding box center [770, 45] width 531 height 41
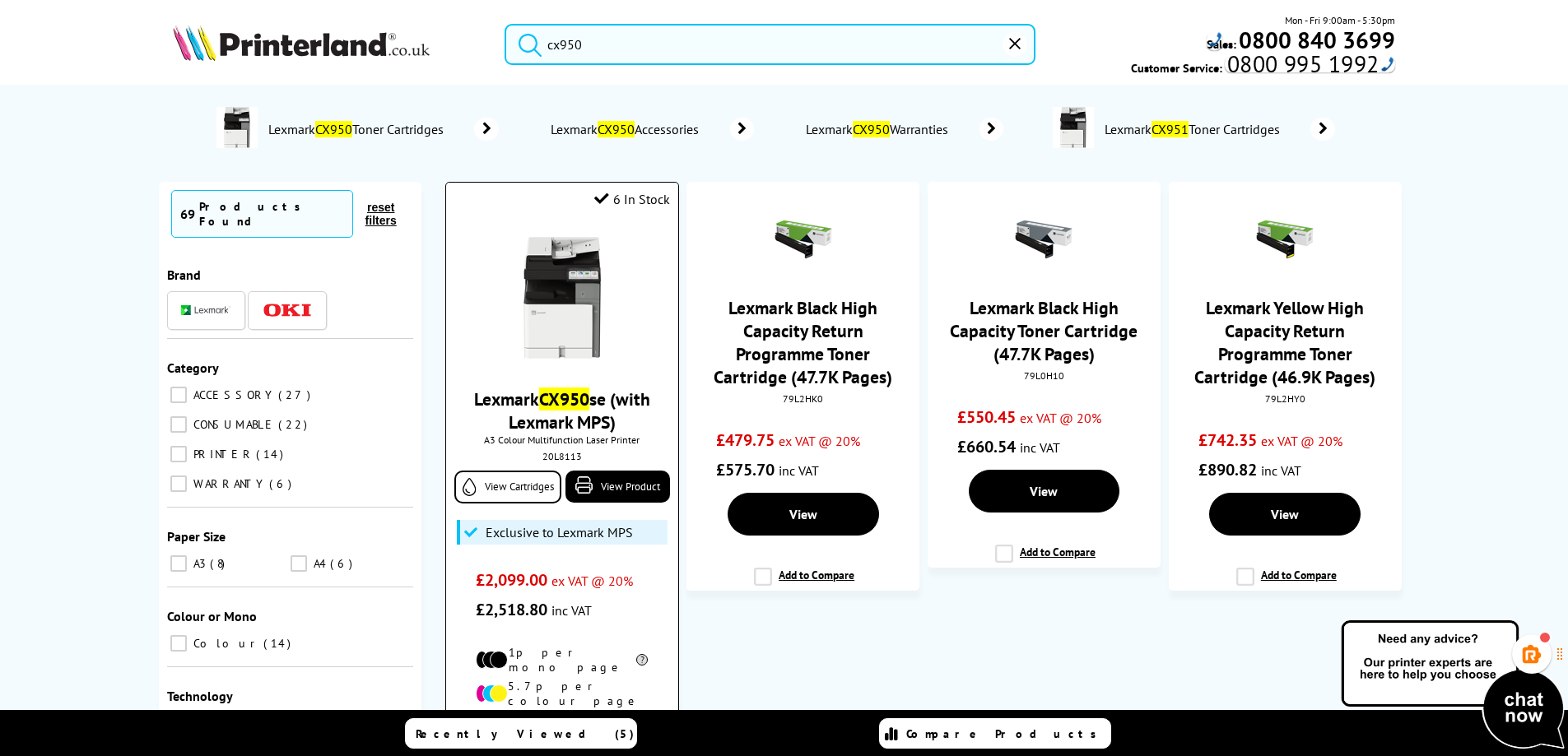
type input "cx950"
click at [525, 218] on li "6 In Stock Lexmark CX950 se (with Lexmark MPS) A3 Colour Multifunction Laser Pr…" at bounding box center [562, 530] width 233 height 697
click at [544, 281] on img at bounding box center [562, 297] width 123 height 123
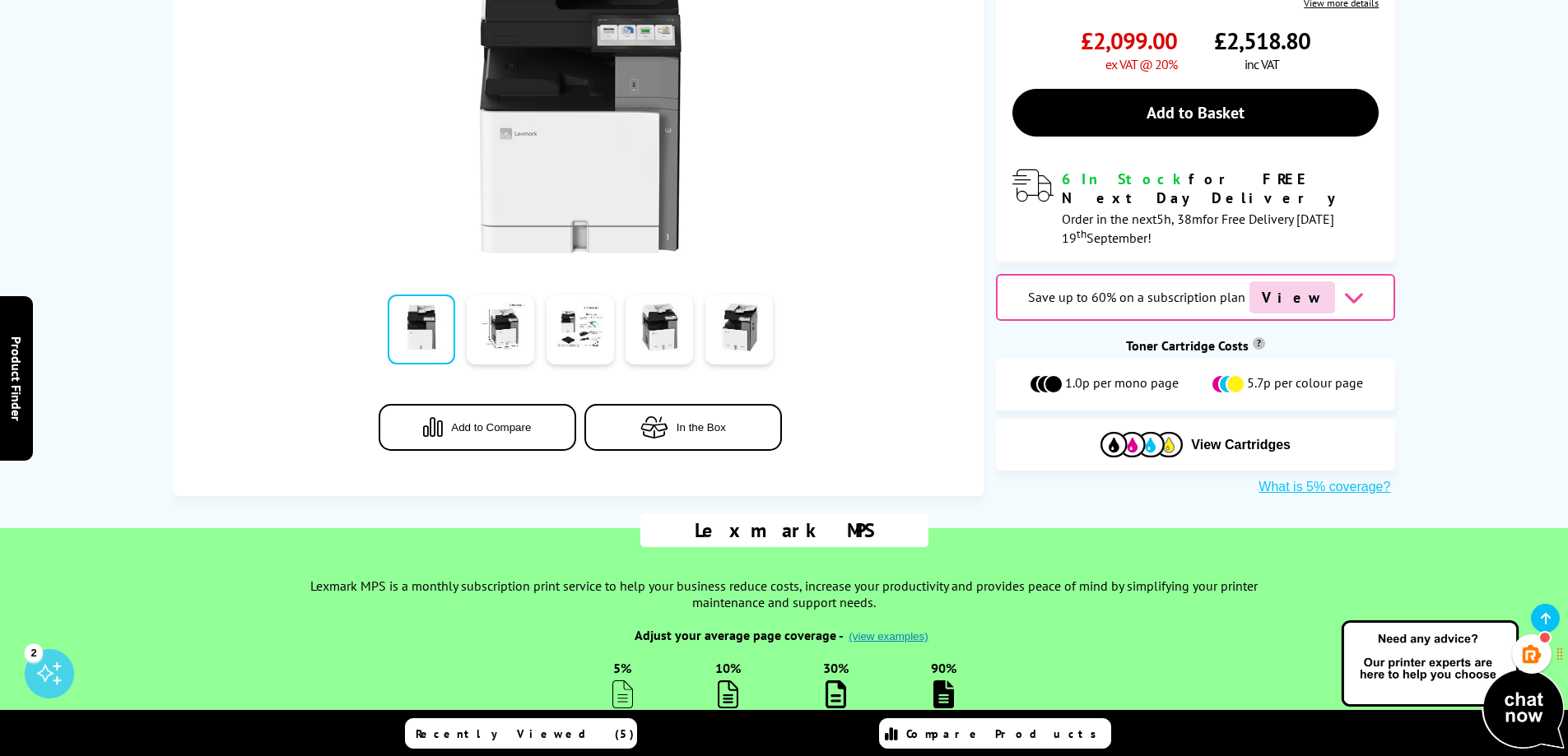
scroll to position [494, 0]
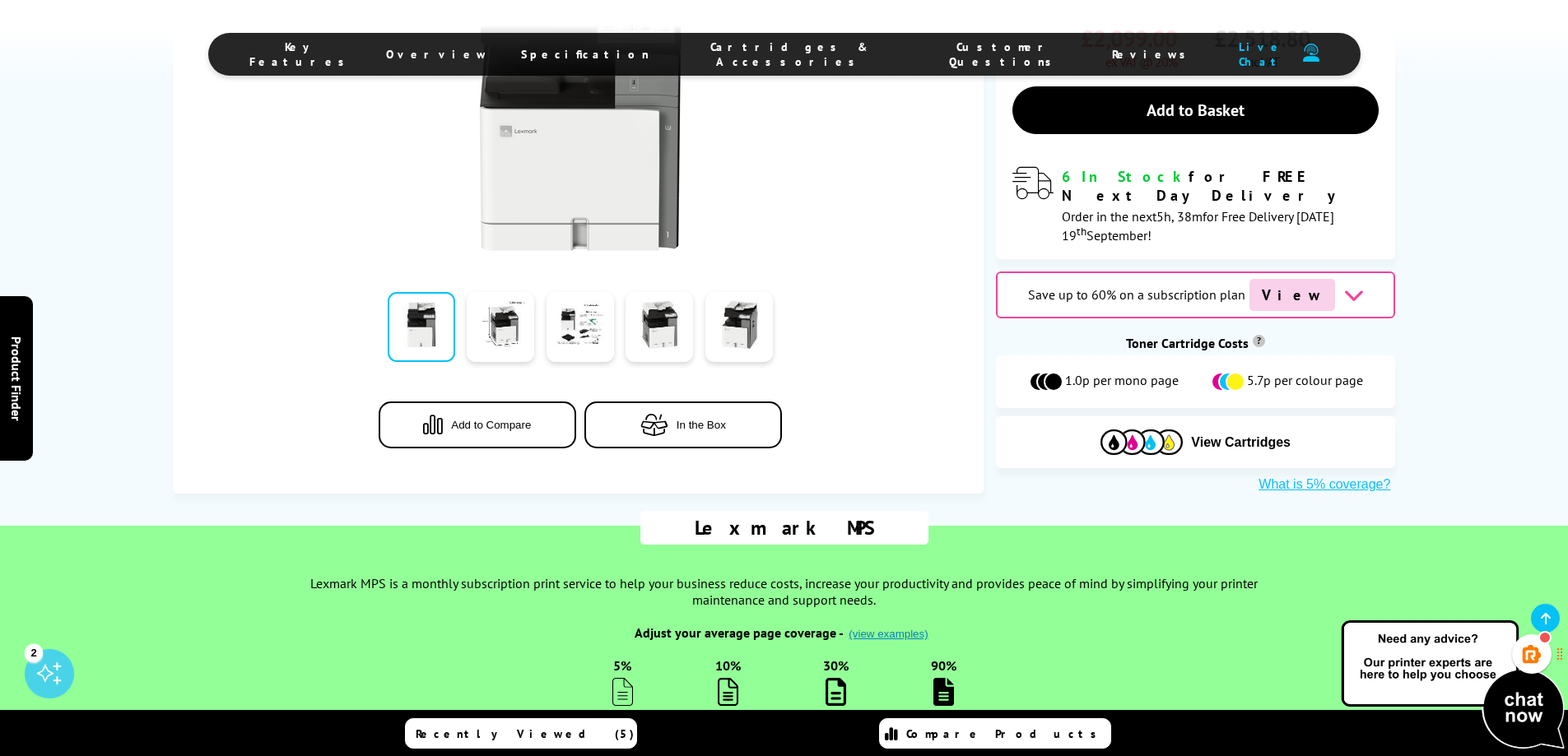
click at [747, 57] on span "Cartridges & Accessories" at bounding box center [790, 55] width 216 height 30
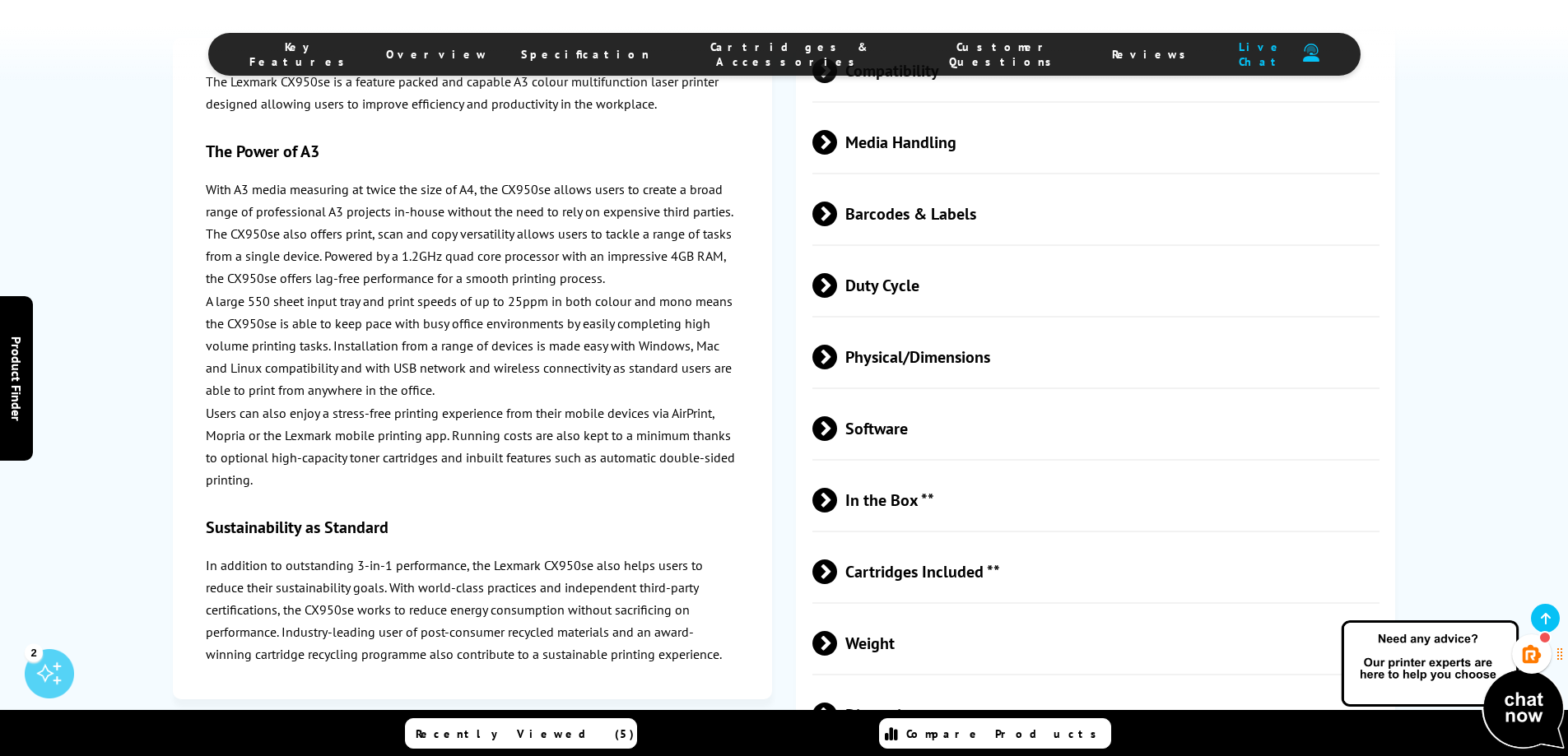
scroll to position [3554, 0]
